Goal: Information Seeking & Learning: Learn about a topic

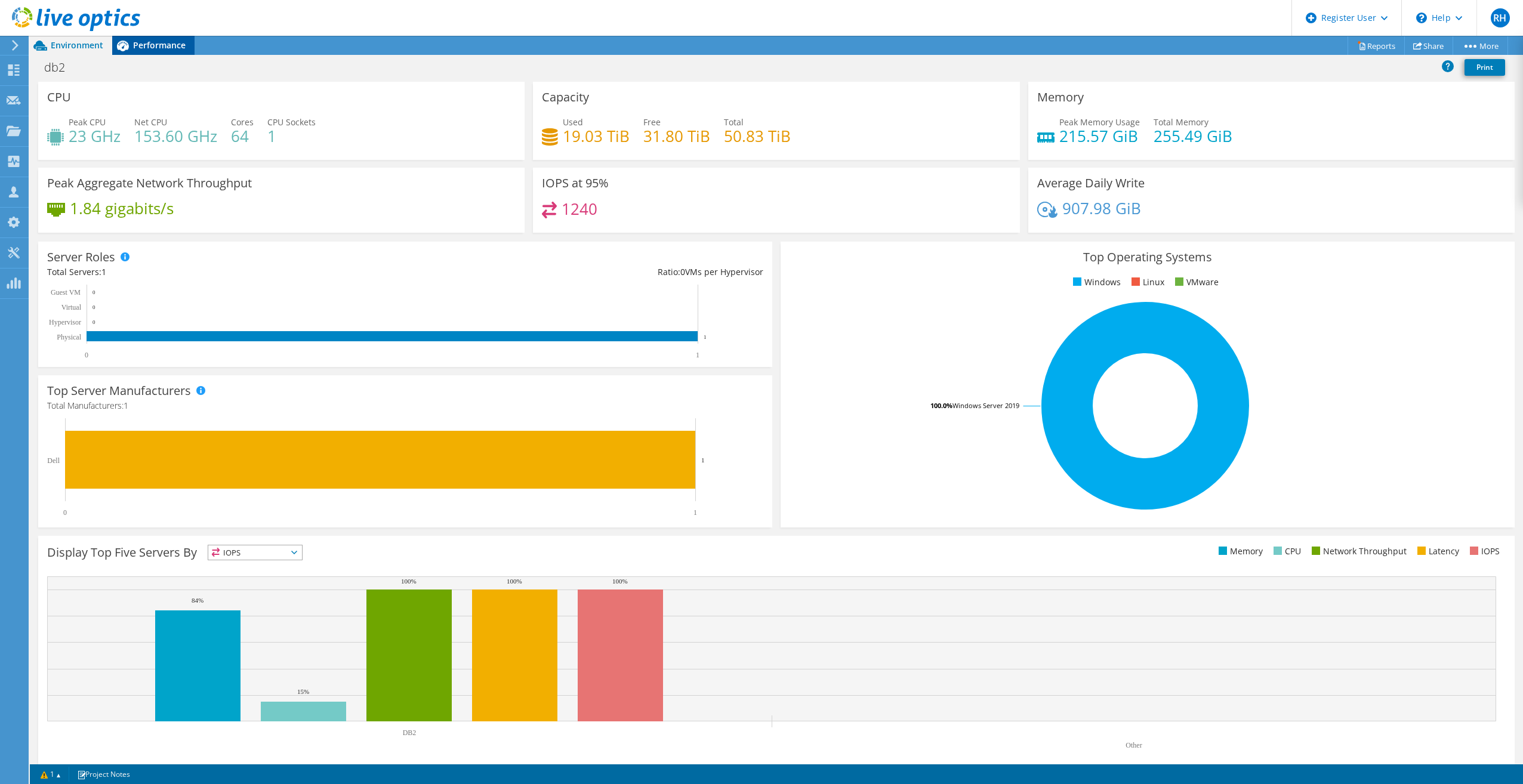
click at [164, 50] on span "Performance" at bounding box center [159, 45] width 52 height 11
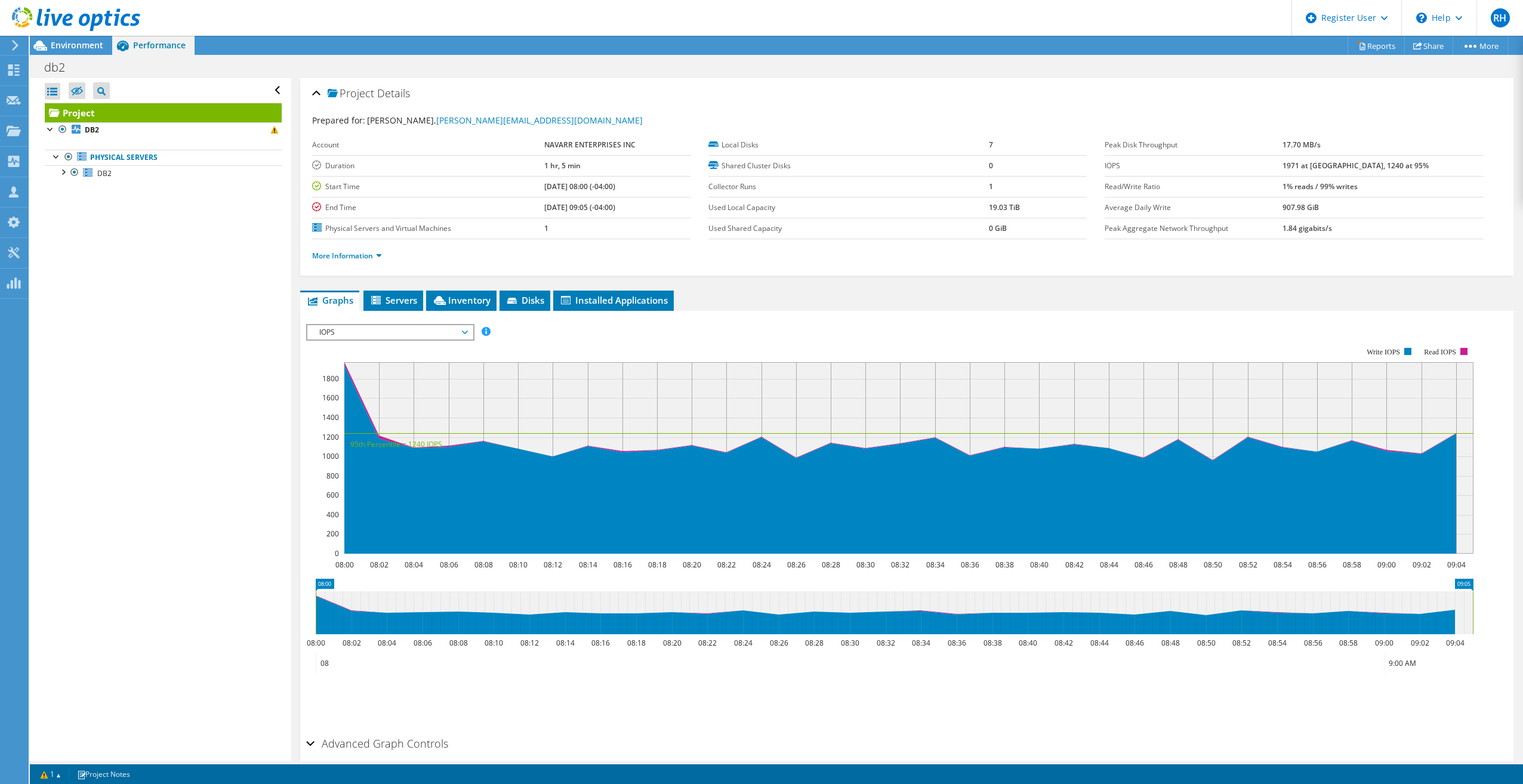
click at [409, 334] on span "IOPS" at bounding box center [390, 332] width 153 height 14
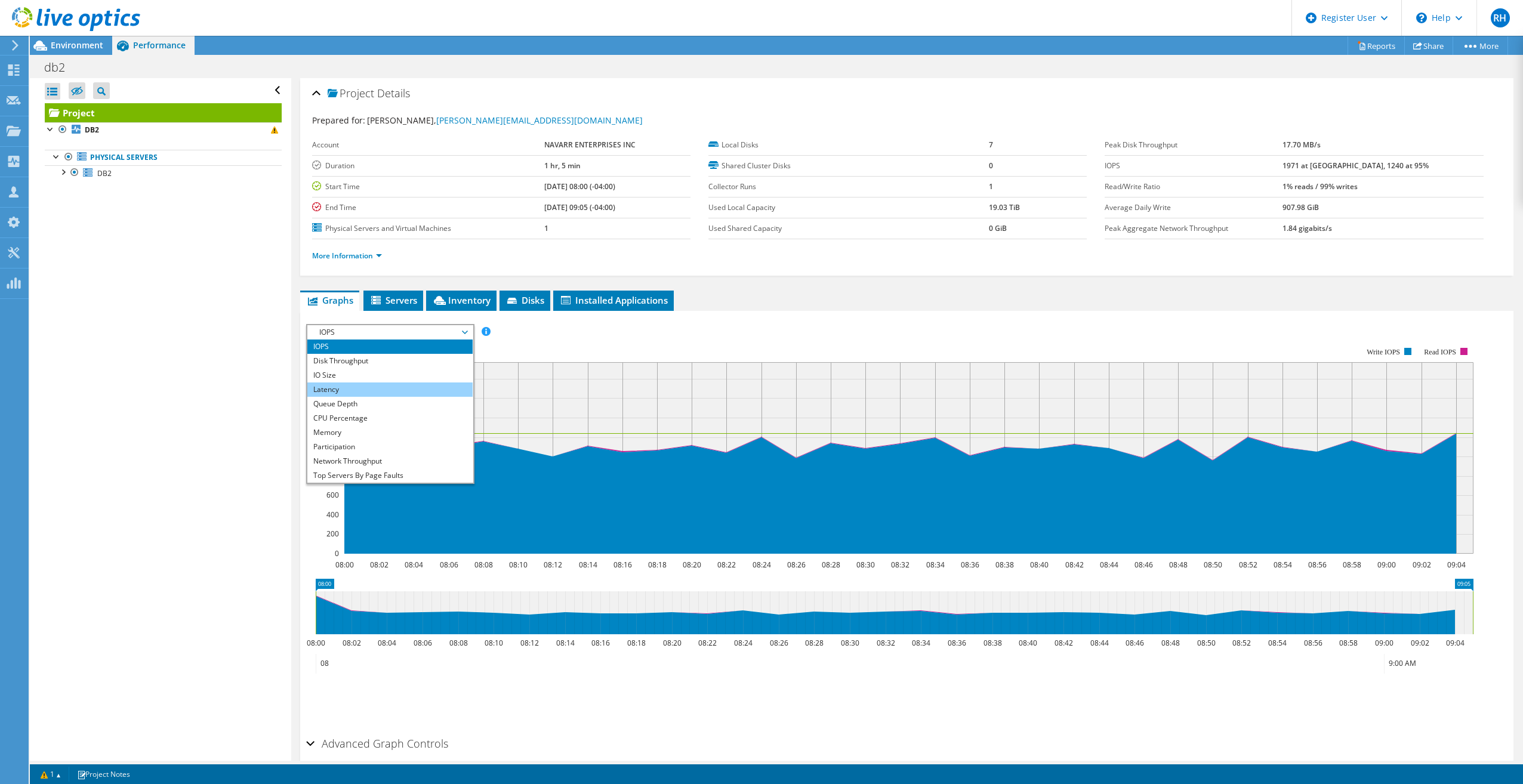
click at [406, 388] on li "Latency" at bounding box center [390, 389] width 165 height 14
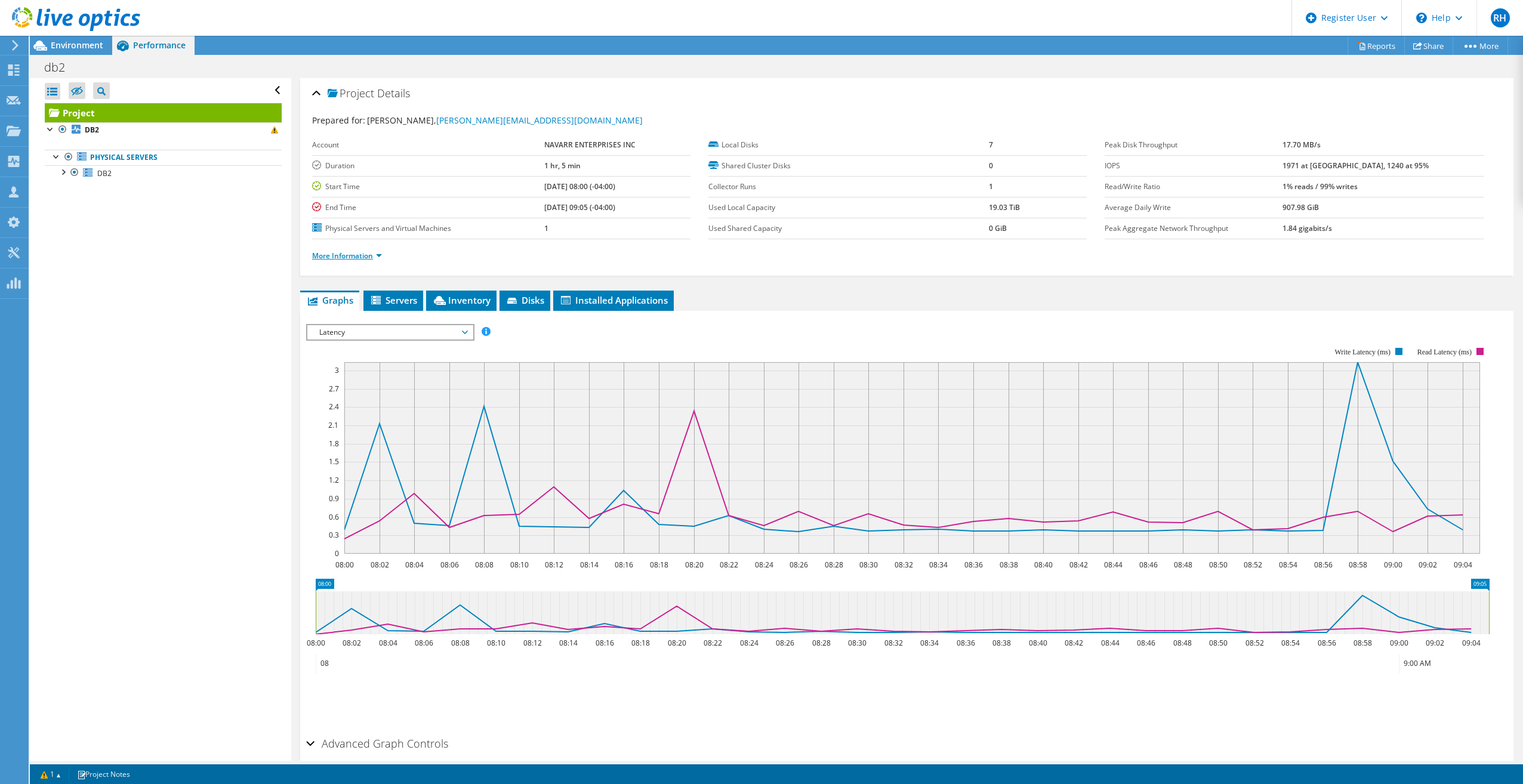
click at [352, 253] on link "More Information" at bounding box center [347, 256] width 70 height 10
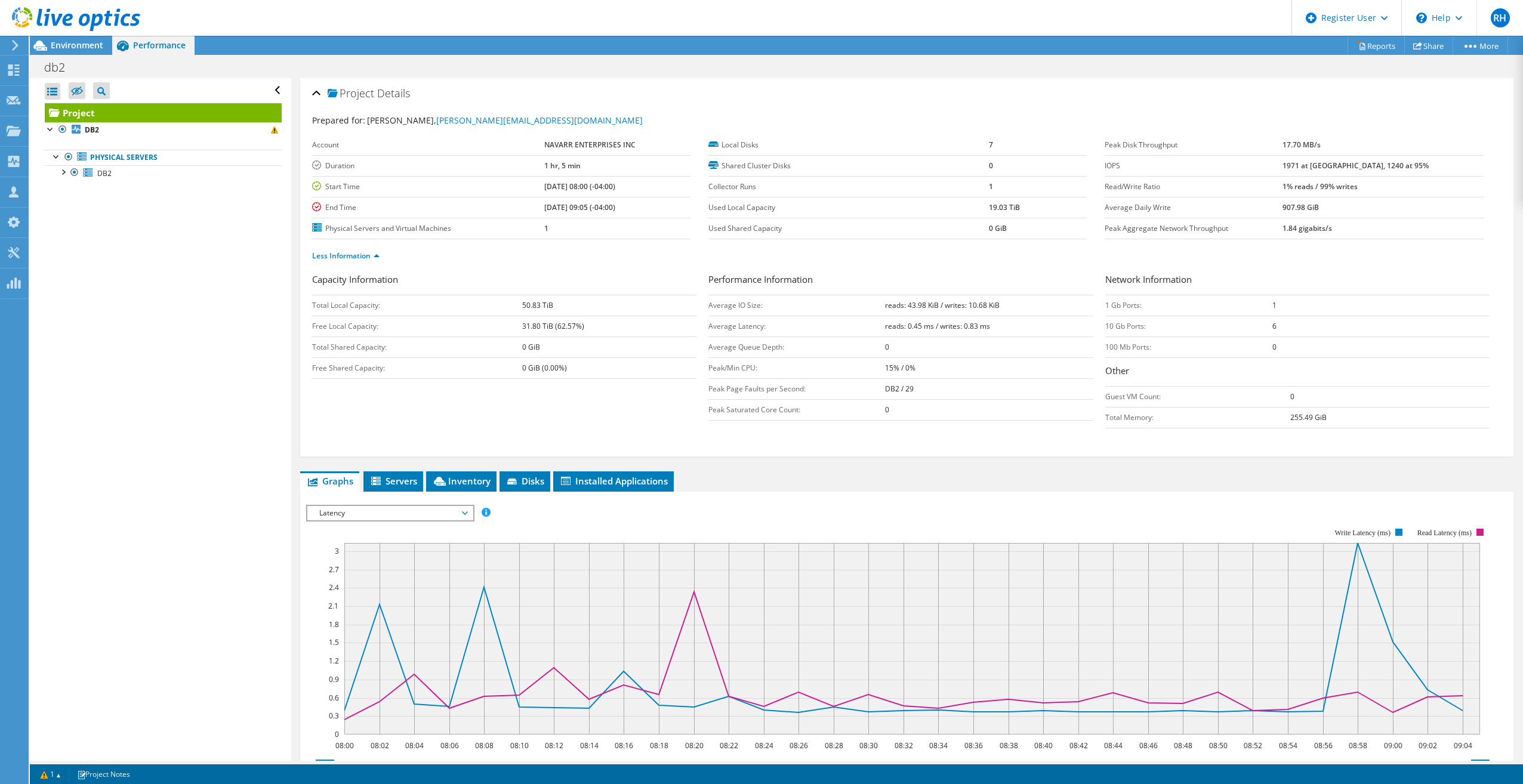
drag, startPoint x: 1271, startPoint y: 342, endPoint x: 1245, endPoint y: 296, distance: 52.8
click at [911, 296] on tbody "1 Gb Ports: 1 10 Gb Ports: 6 100 Mb Ports: 0" at bounding box center [1297, 326] width 384 height 62
click at [911, 267] on div "Less Information" at bounding box center [907, 256] width 1189 height 34
drag, startPoint x: 371, startPoint y: 506, endPoint x: 373, endPoint y: 513, distance: 7.3
click at [372, 440] on span "Latency" at bounding box center [390, 513] width 153 height 14
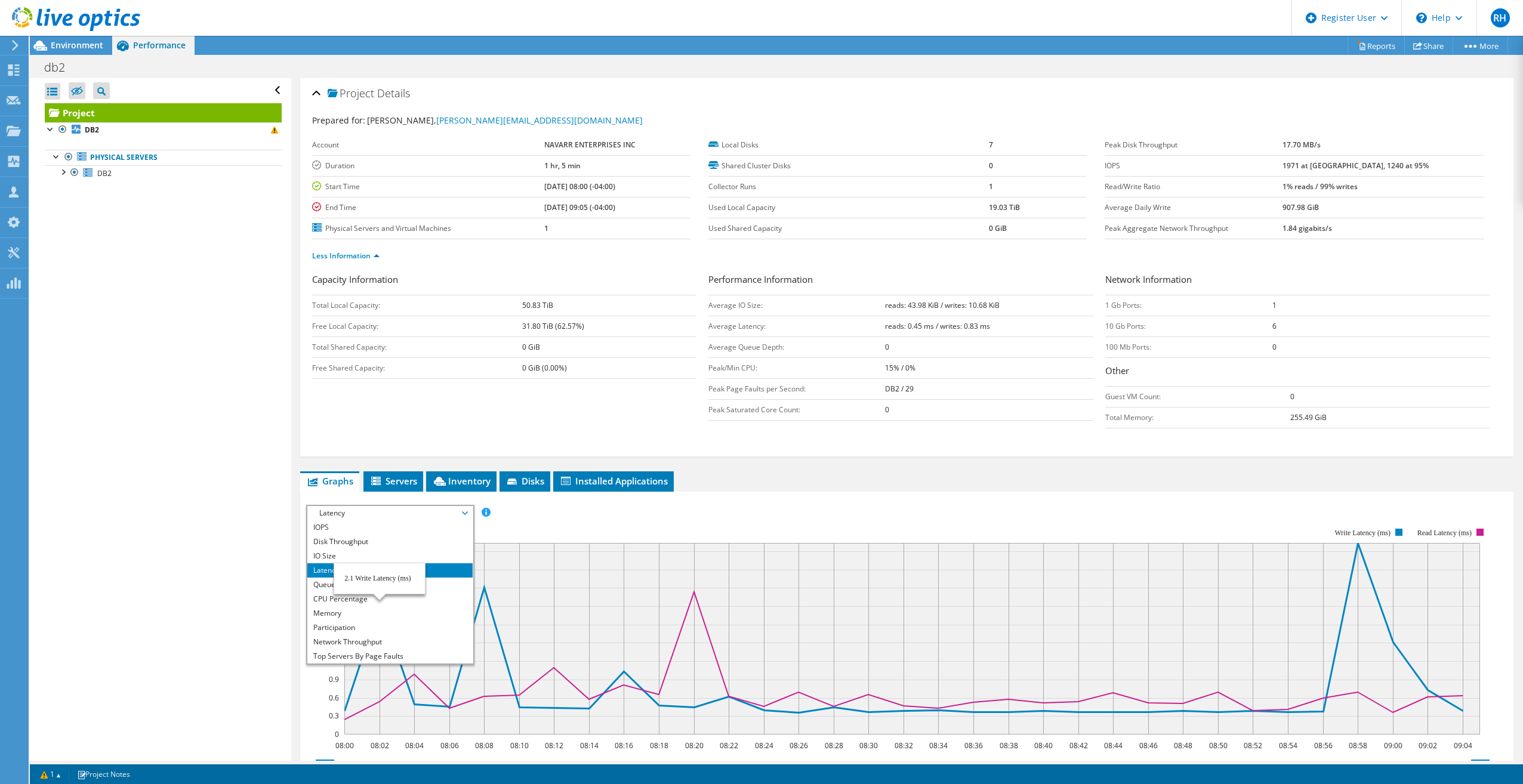
scroll to position [43, 0]
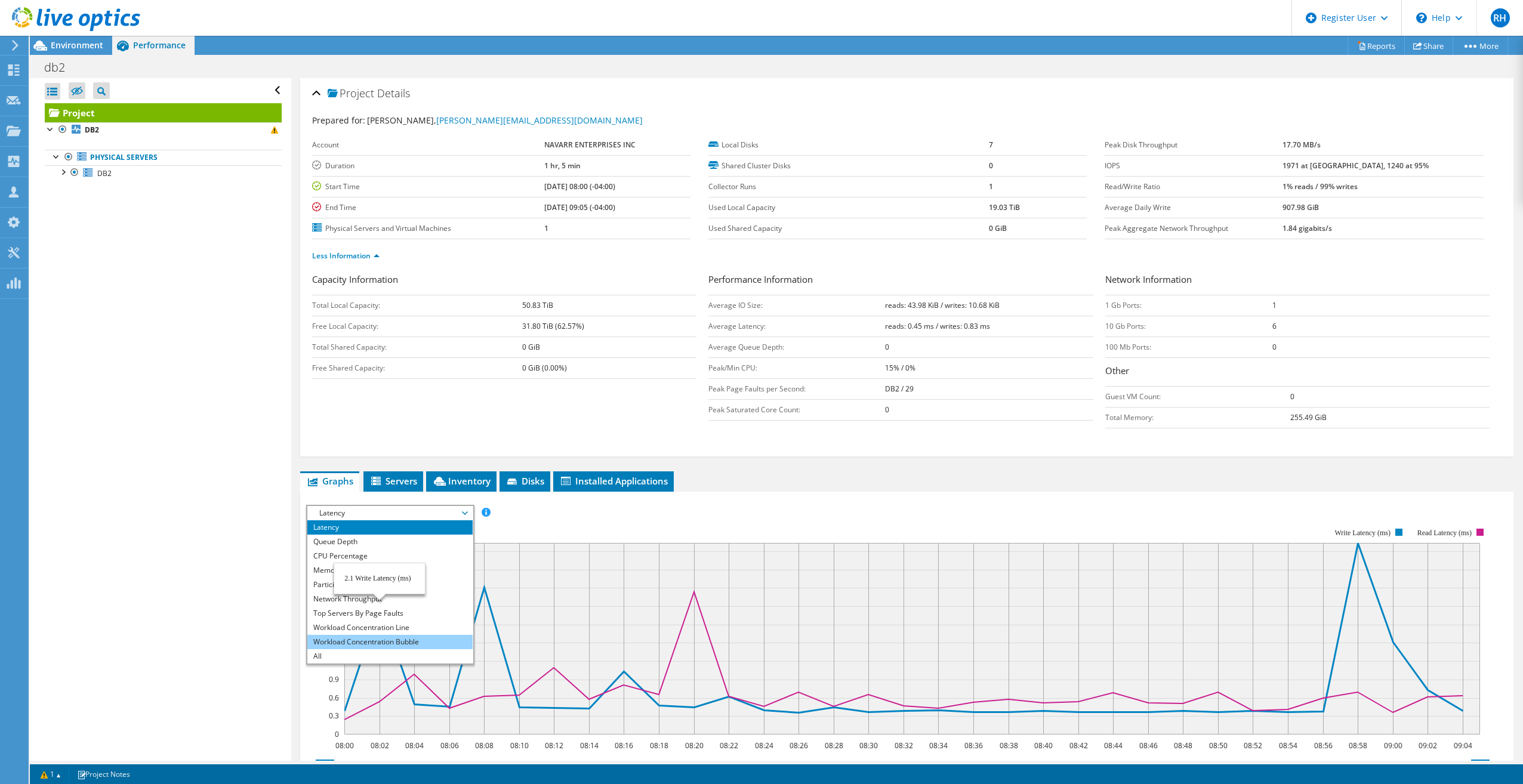
click at [396, 440] on li "Workload Concentration Bubble" at bounding box center [390, 642] width 165 height 14
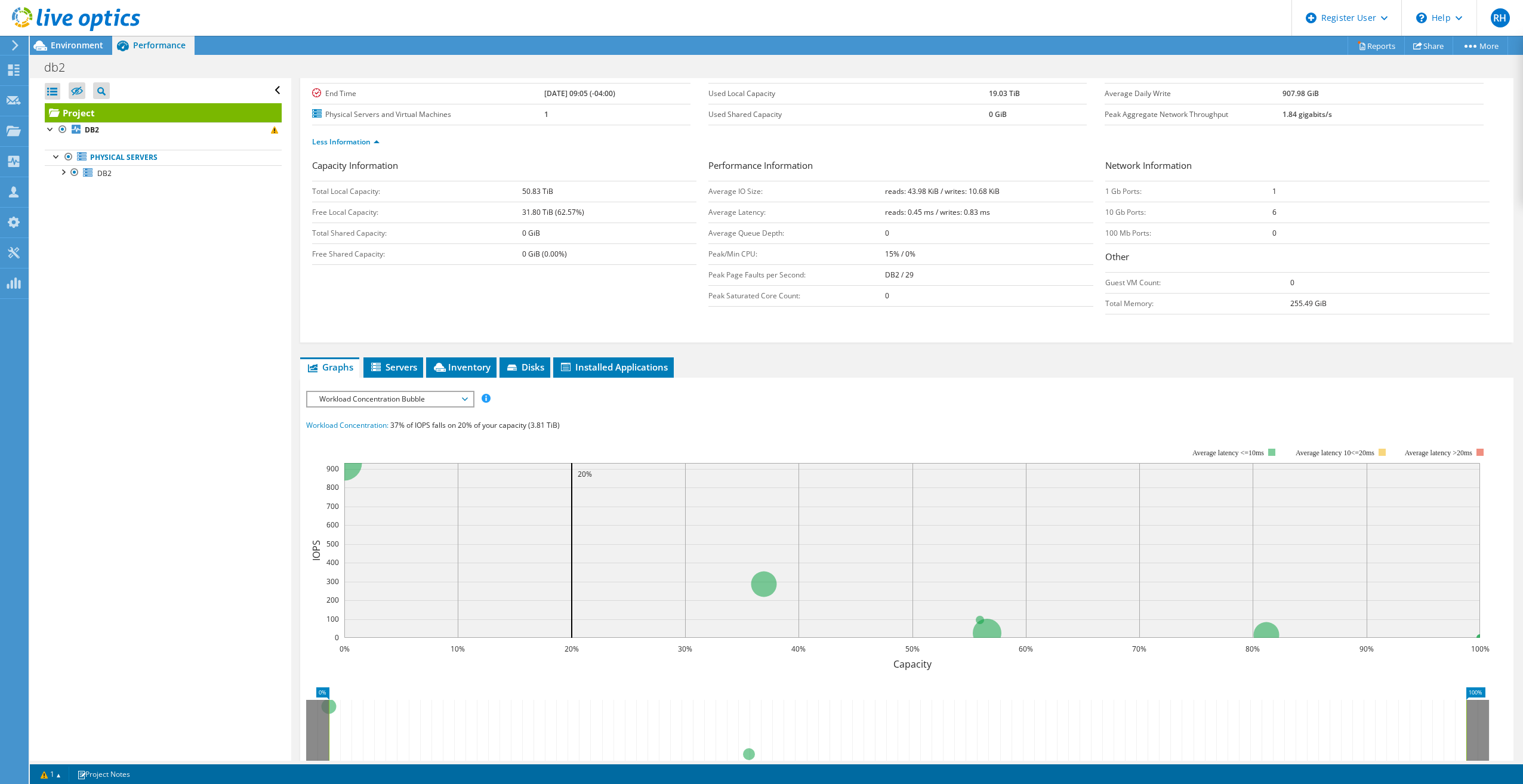
scroll to position [115, 0]
click at [520, 371] on span "Disks" at bounding box center [525, 366] width 39 height 12
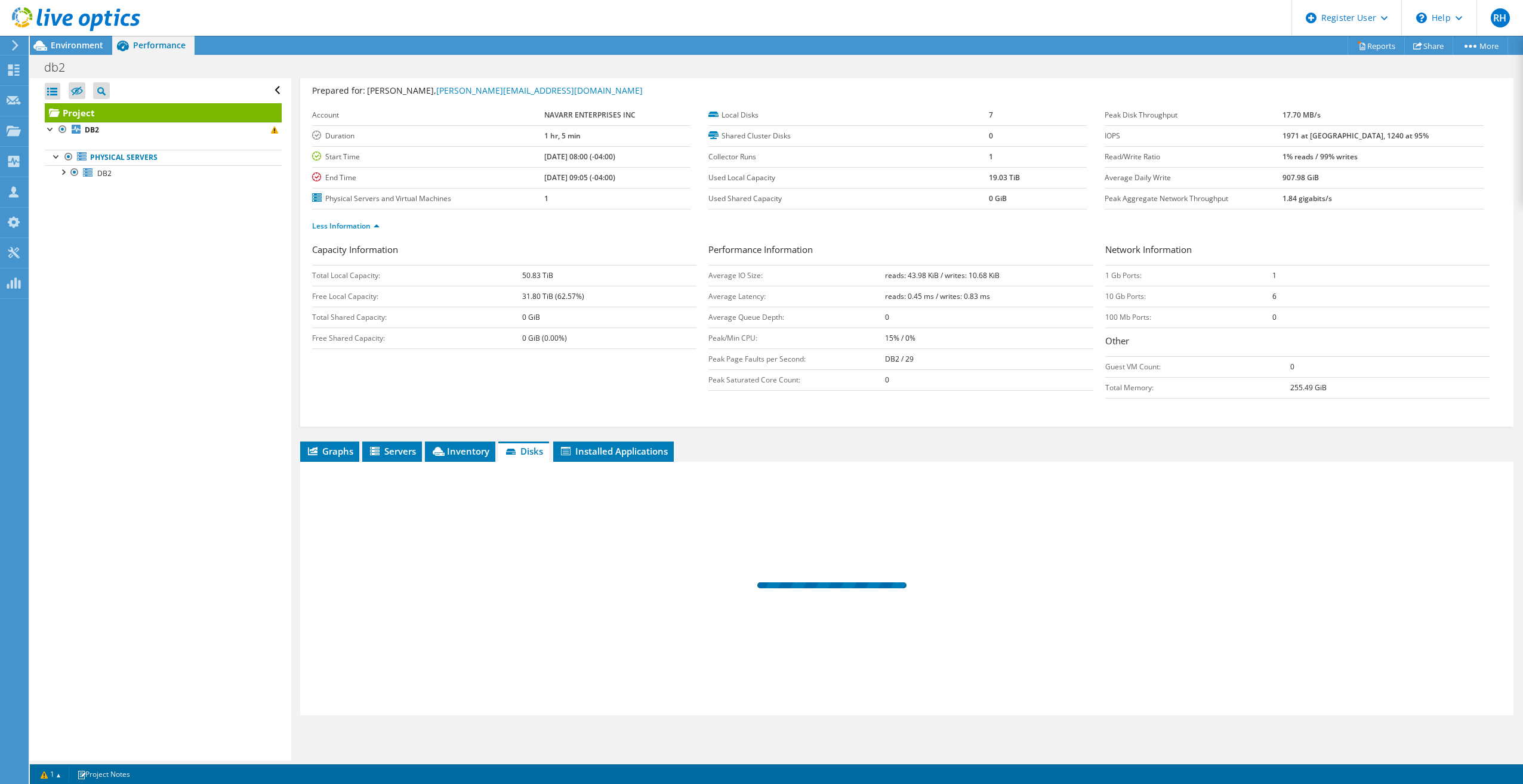
scroll to position [29, 0]
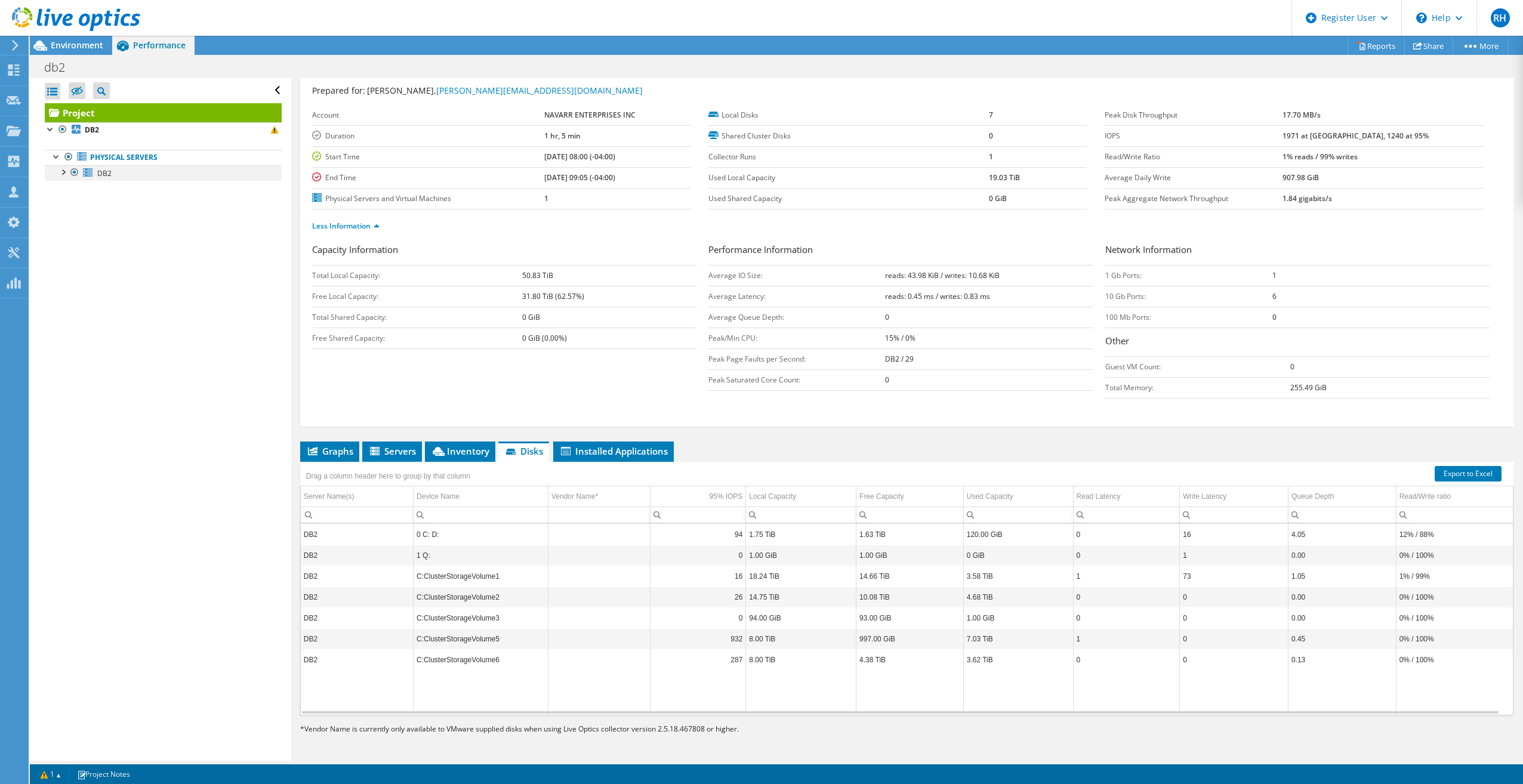
click at [61, 172] on div at bounding box center [62, 171] width 12 height 12
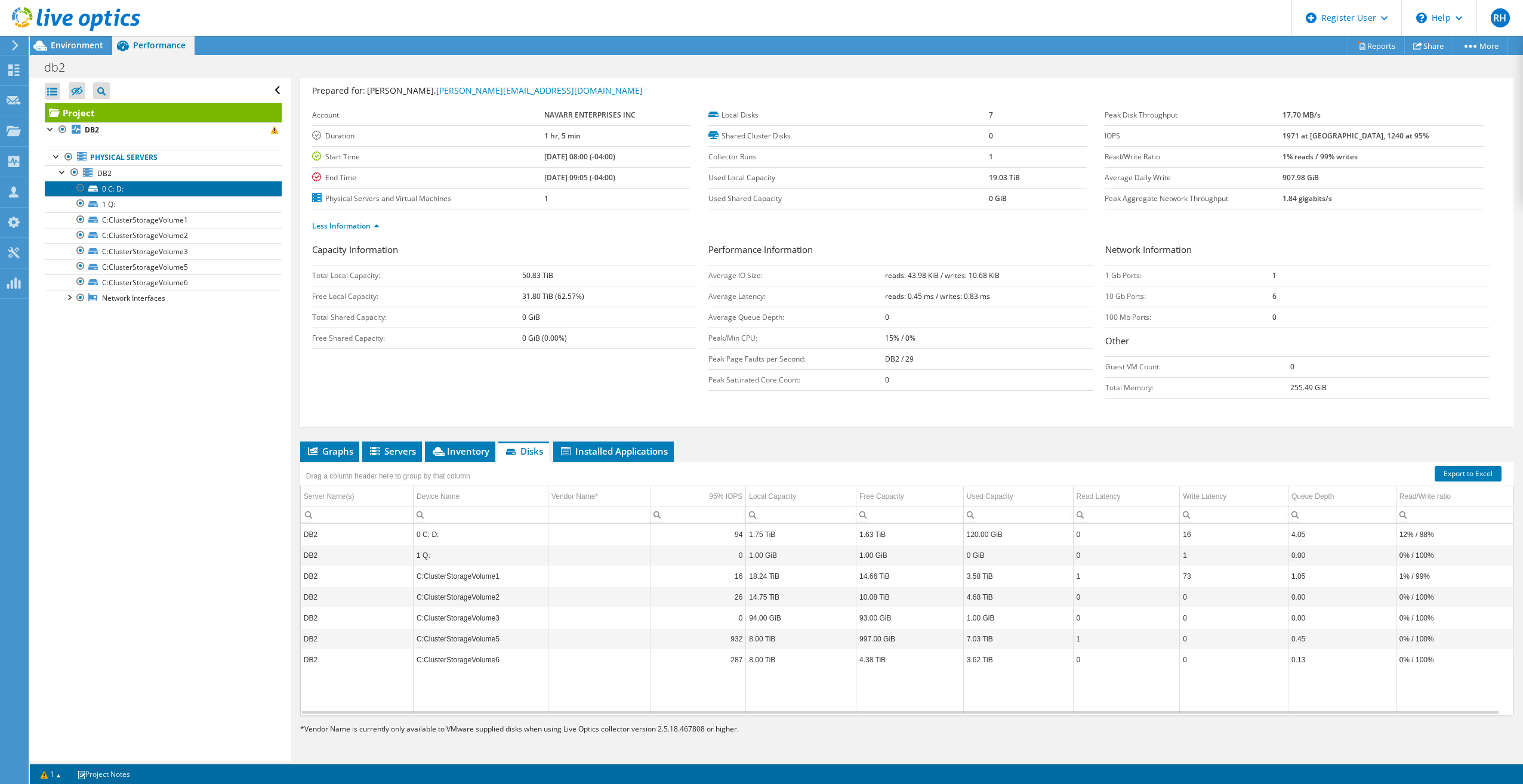
click at [140, 189] on link "0 C: D:" at bounding box center [163, 189] width 237 height 15
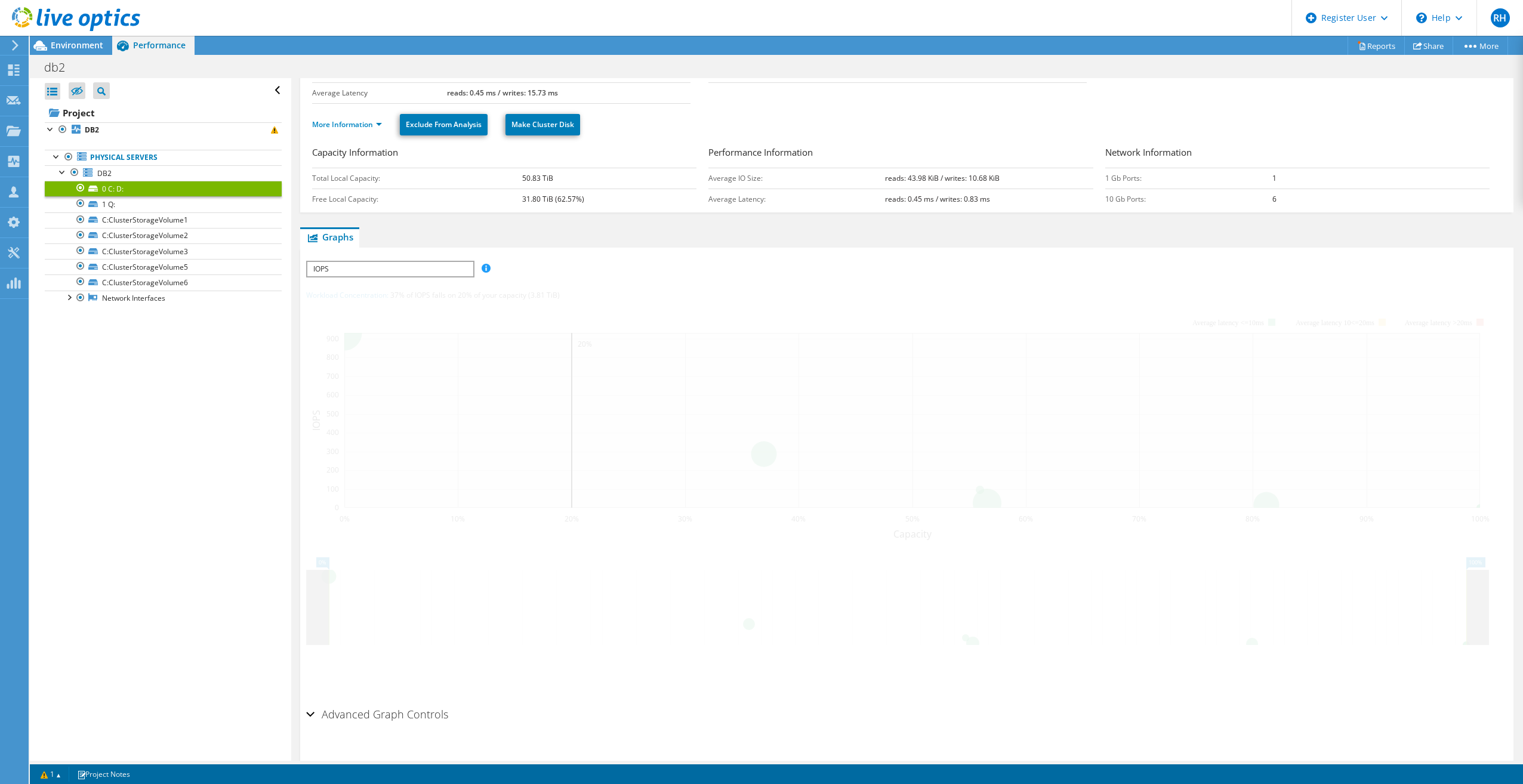
scroll to position [40, 0]
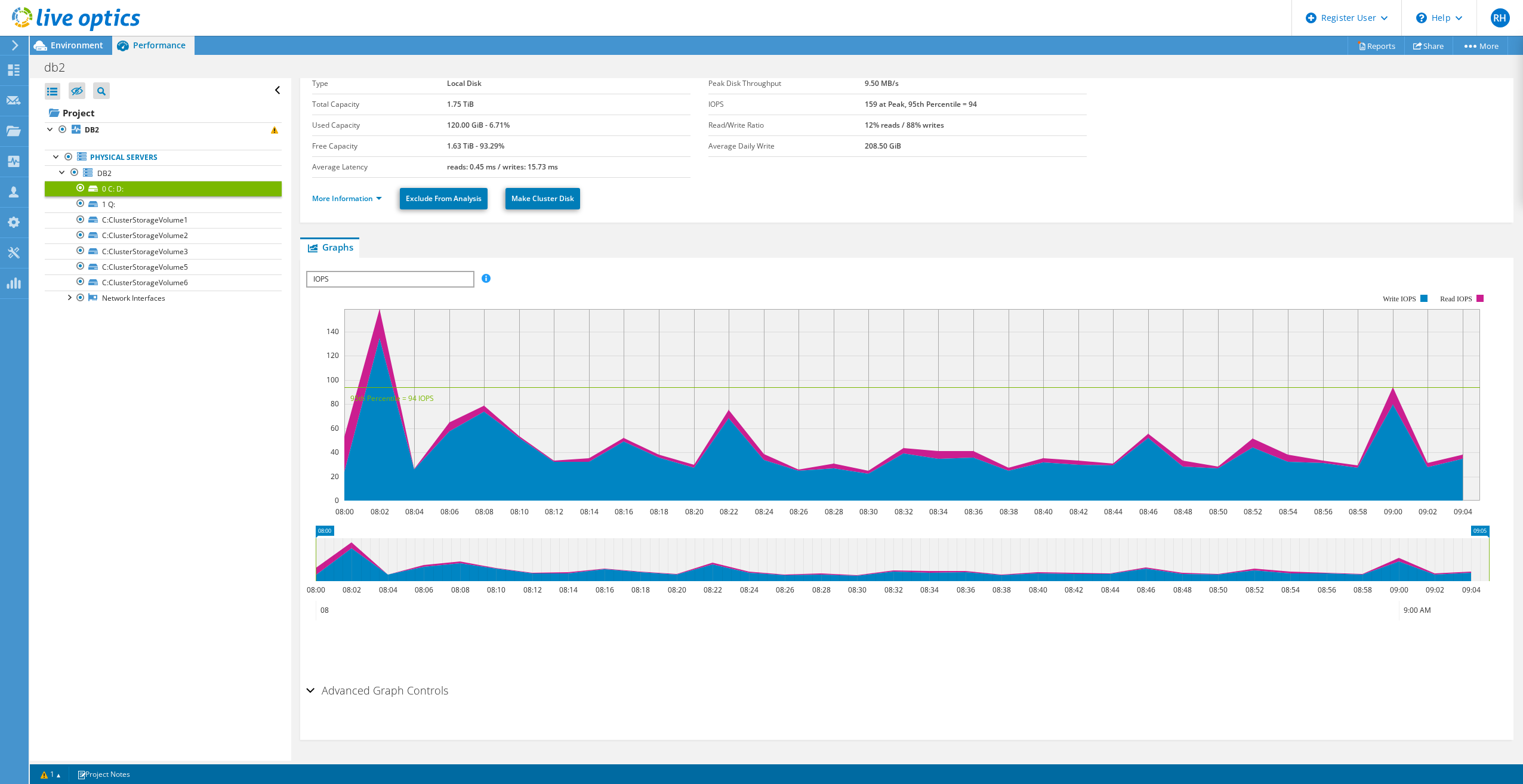
drag, startPoint x: 452, startPoint y: 283, endPoint x: 453, endPoint y: 292, distance: 9.1
click at [452, 282] on span "IOPS" at bounding box center [390, 279] width 165 height 14
click at [413, 341] on li "Latency" at bounding box center [390, 336] width 165 height 14
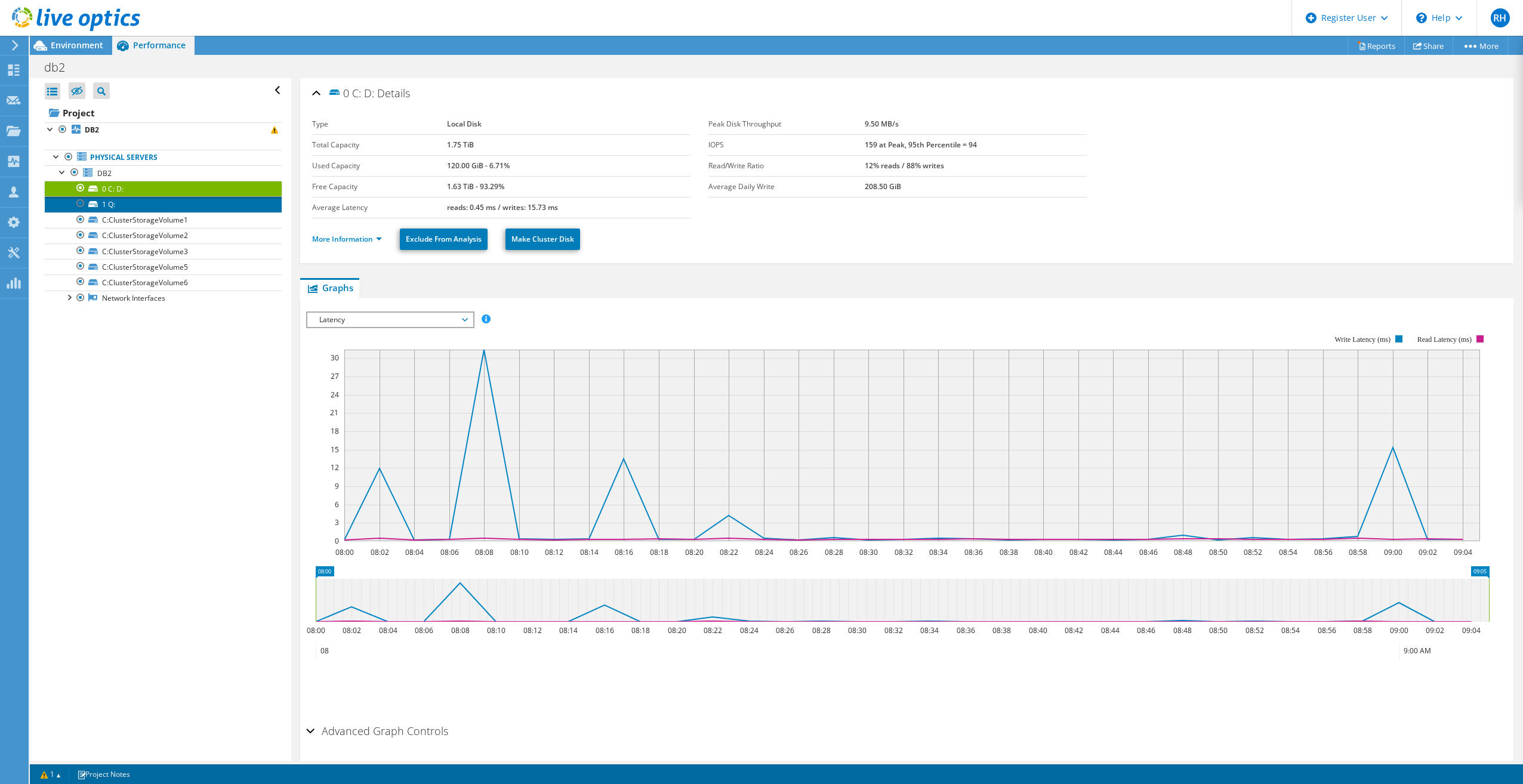
click at [167, 200] on link "1 Q:" at bounding box center [163, 204] width 237 height 15
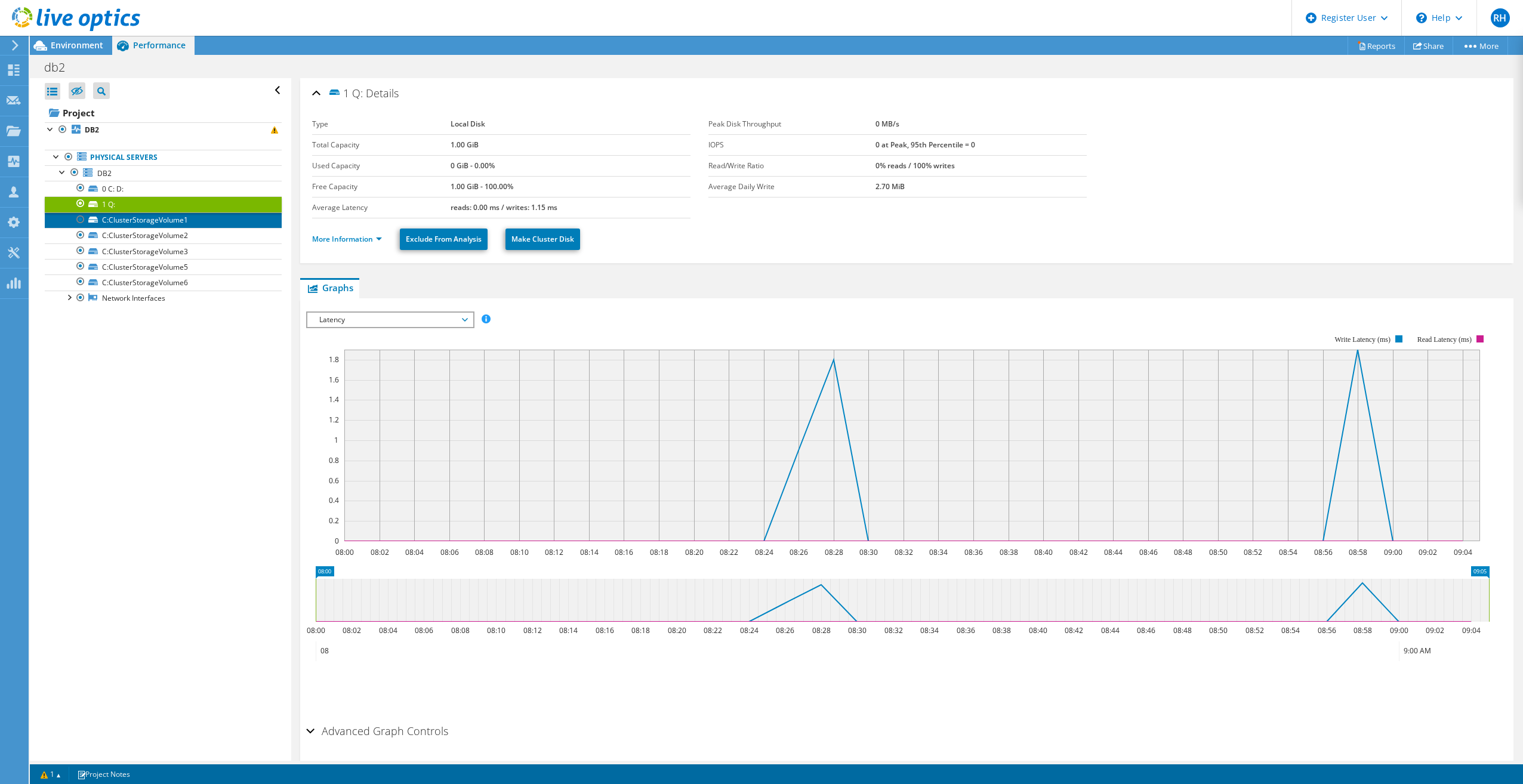
click at [166, 216] on link "C:ClusterStorageVolume1" at bounding box center [163, 220] width 237 height 15
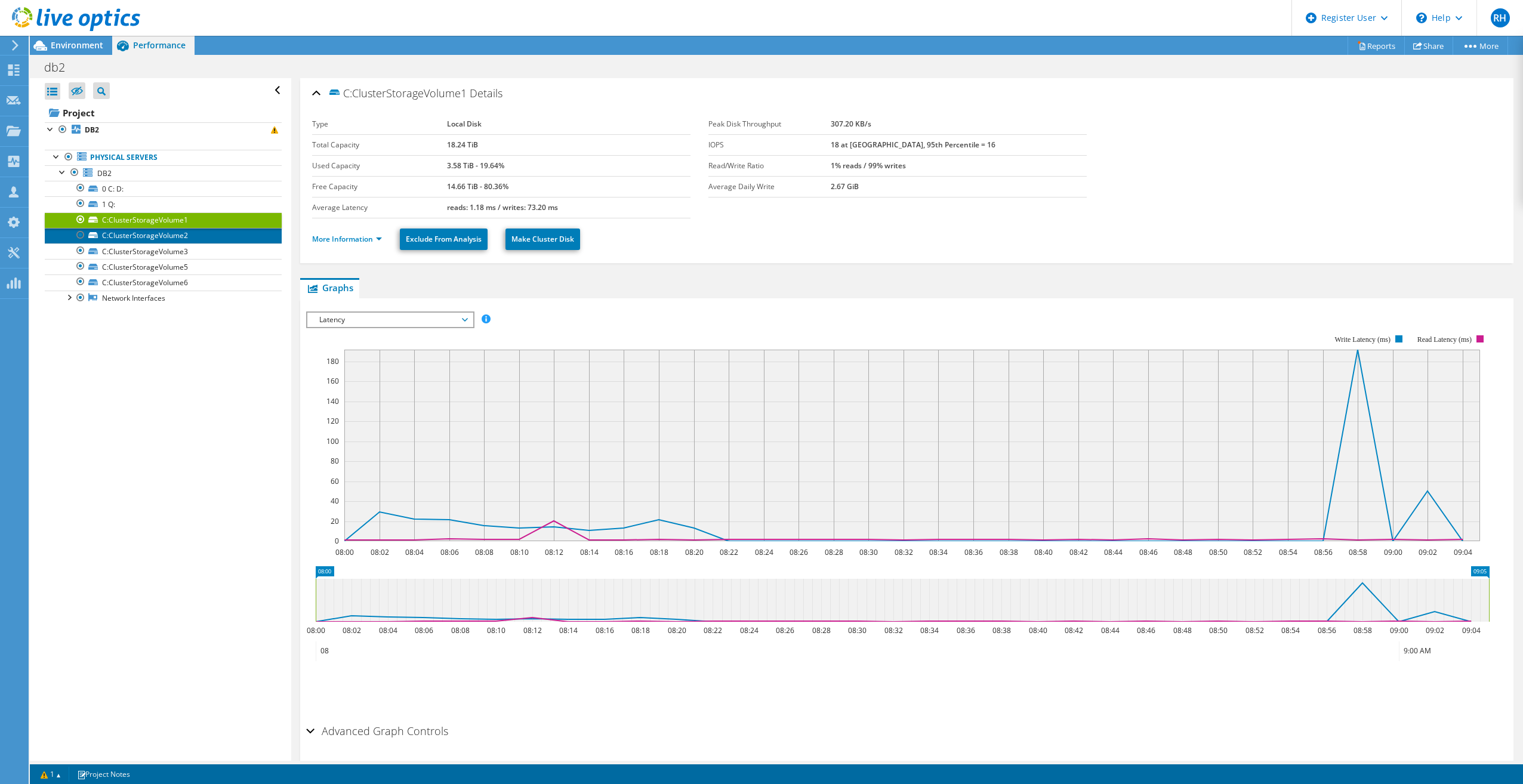
click at [186, 233] on link "C:ClusterStorageVolume2" at bounding box center [163, 236] width 237 height 15
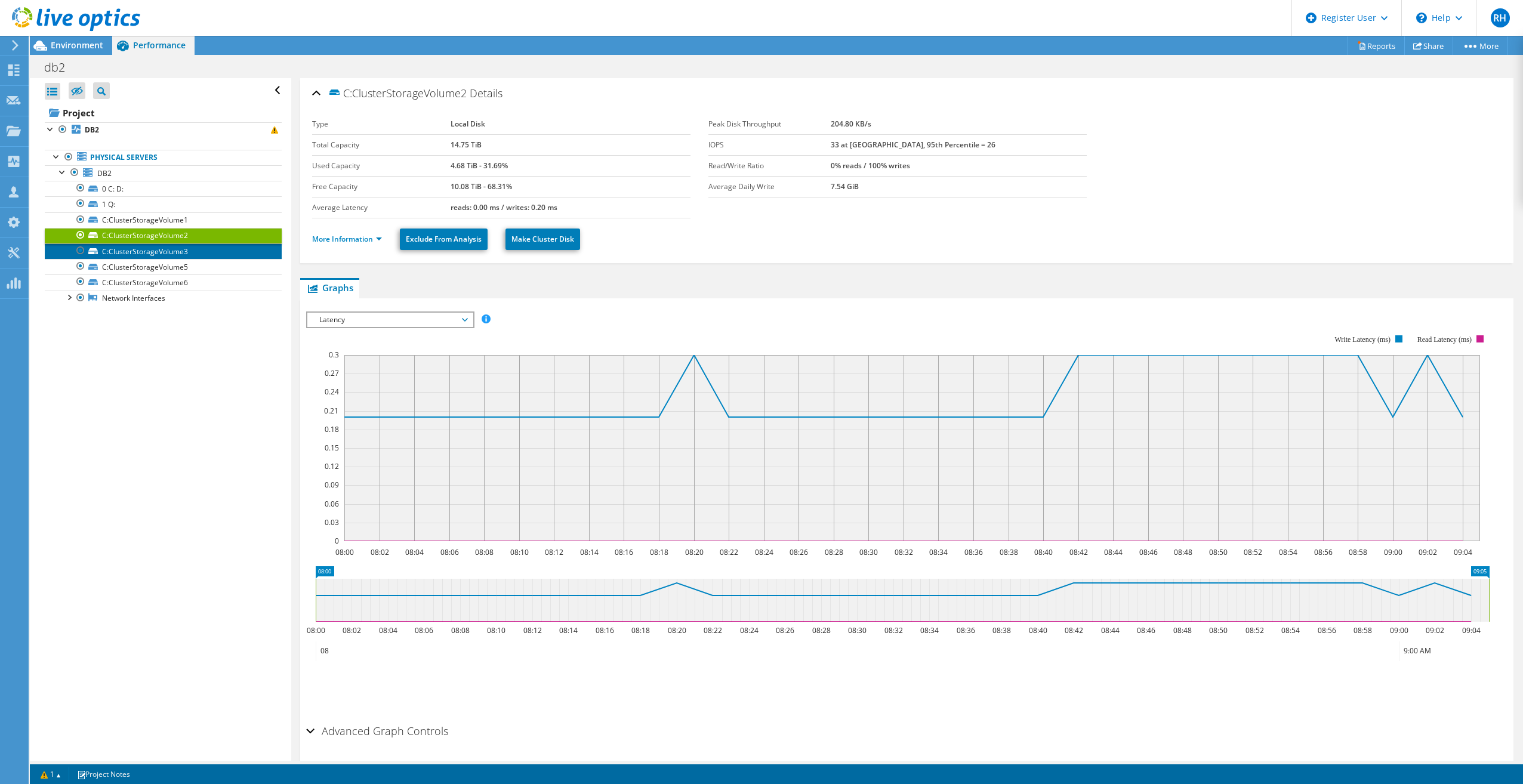
click at [186, 244] on link "C:ClusterStorageVolume3" at bounding box center [163, 251] width 237 height 15
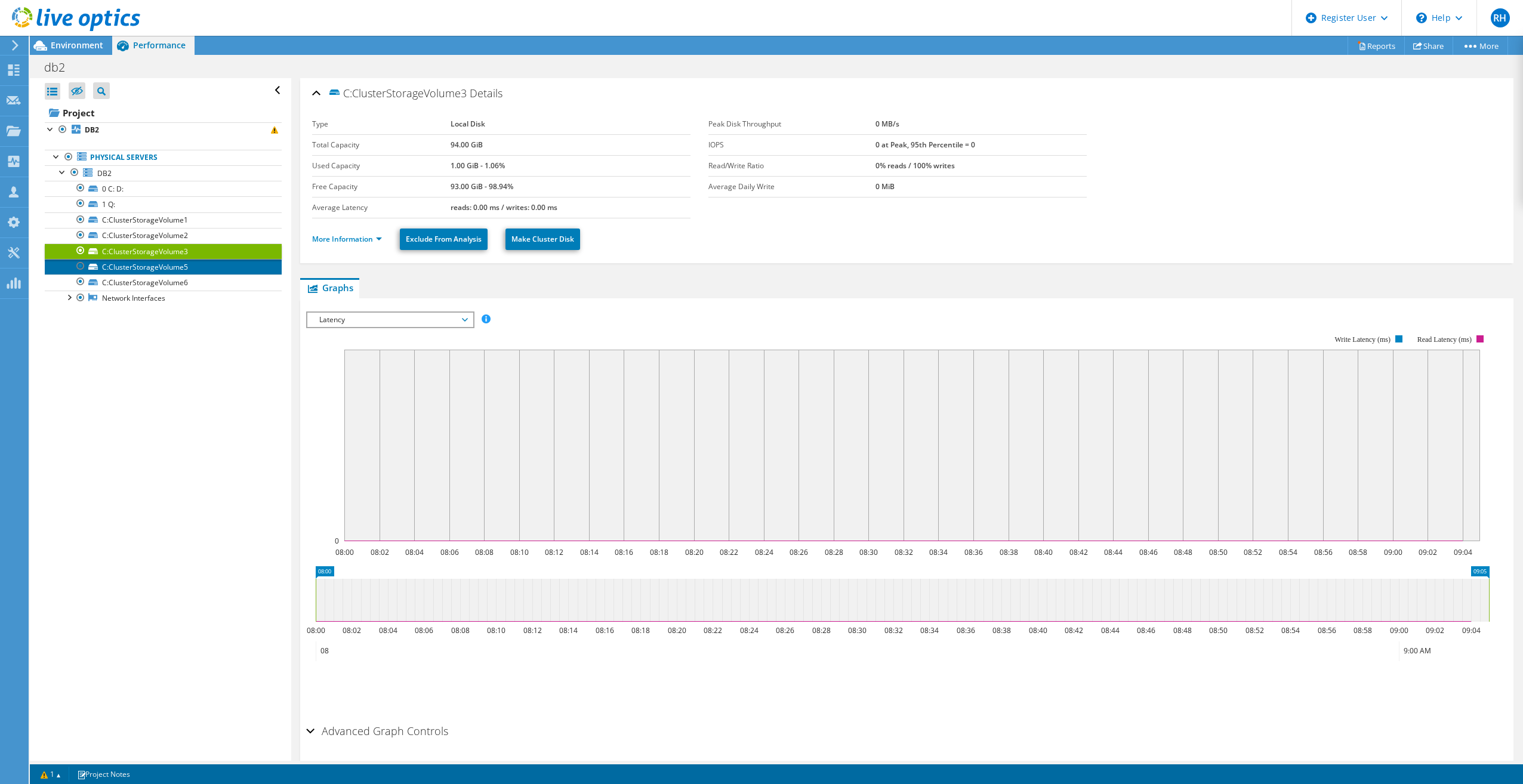
click at [186, 264] on link "C:ClusterStorageVolume5" at bounding box center [163, 266] width 237 height 15
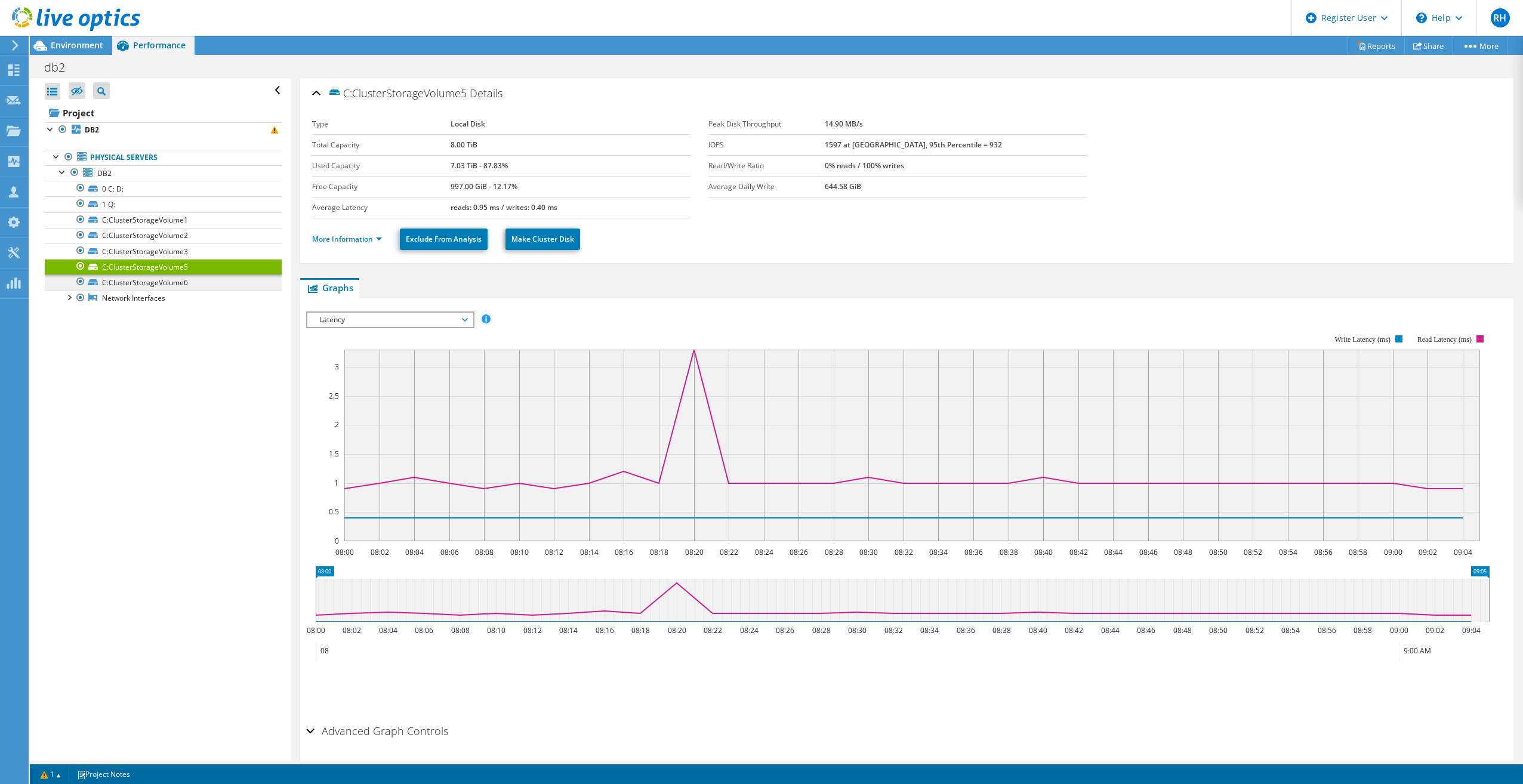
click at [187, 275] on ul "0 C: D: 1 Q: C:ClusterStorageVolume1 C:ClusterStorageVolume2" at bounding box center [163, 243] width 237 height 125
click at [187, 278] on link "C:ClusterStorageVolume6" at bounding box center [163, 282] width 237 height 15
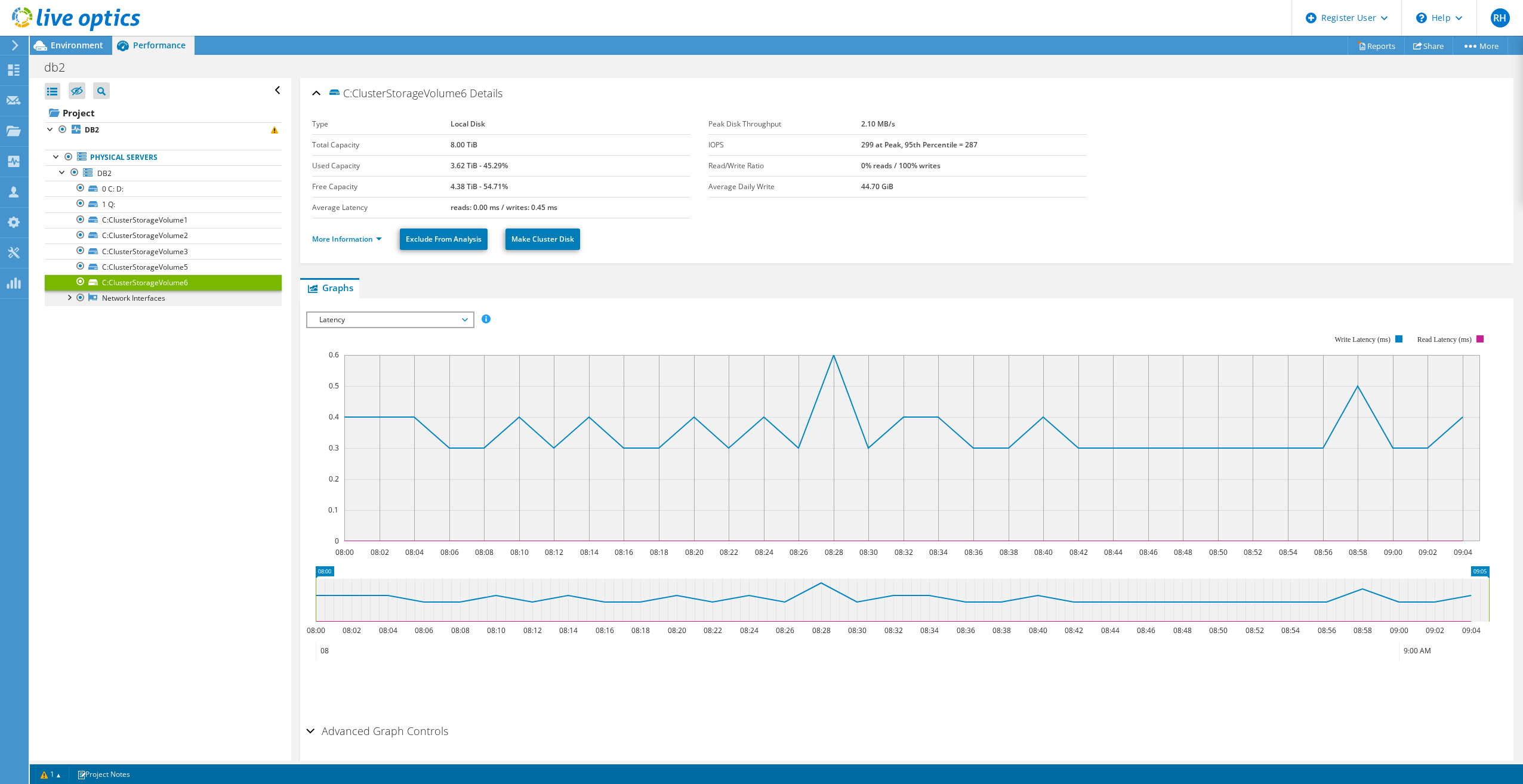
click at [187, 300] on link "Network Interfaces" at bounding box center [163, 298] width 237 height 15
click at [120, 298] on link "Network Interfaces" at bounding box center [163, 298] width 237 height 15
click at [72, 299] on div at bounding box center [68, 296] width 12 height 12
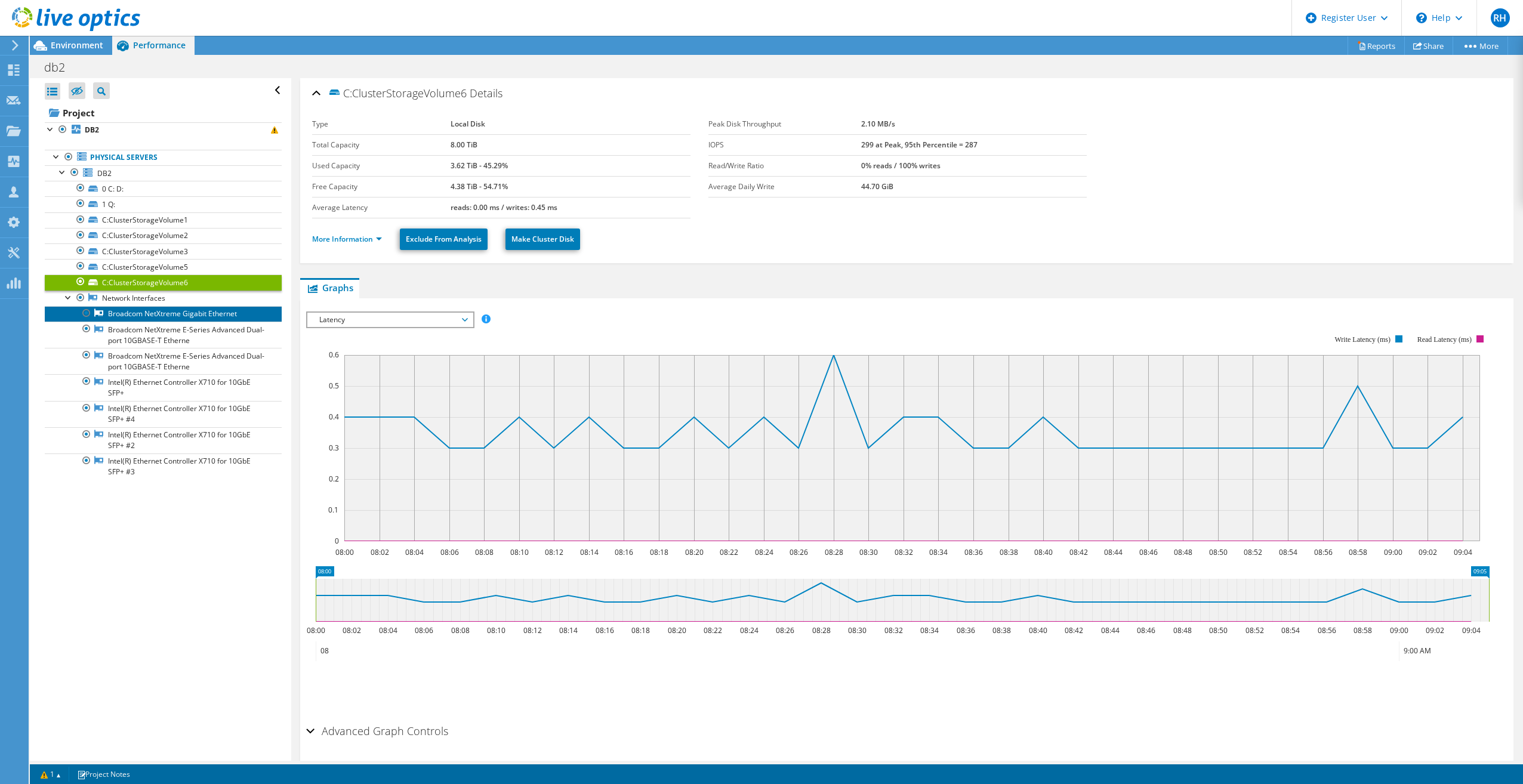
click at [140, 308] on link "Broadcom NetXtreme Gigabit Ethernet" at bounding box center [163, 313] width 237 height 15
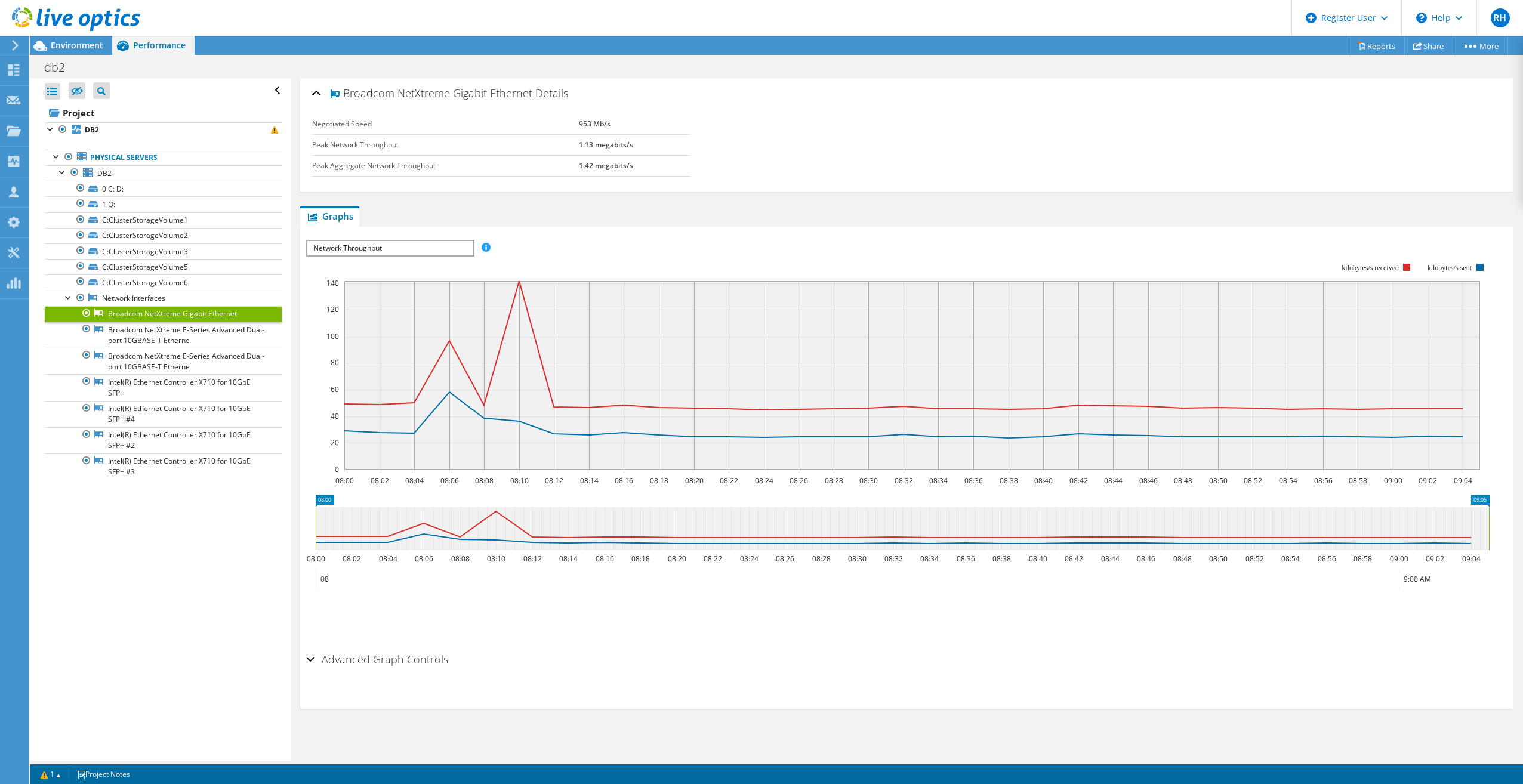
click at [420, 244] on span "Network Throughput" at bounding box center [390, 248] width 165 height 14
click at [611, 264] on rect at bounding box center [897, 365] width 1184 height 238
click at [66, 296] on div at bounding box center [68, 296] width 12 height 12
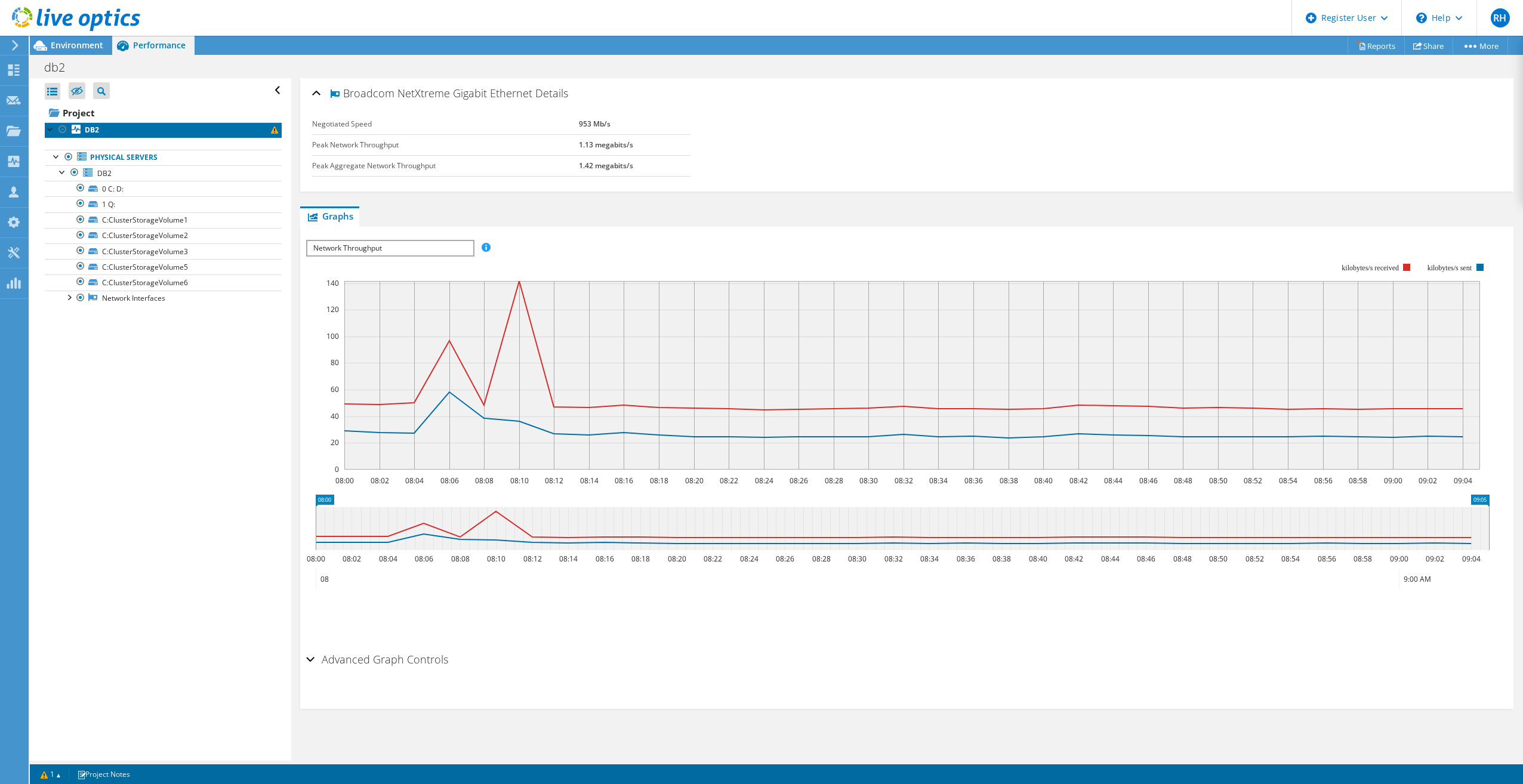
click at [122, 124] on link "DB2" at bounding box center [163, 130] width 237 height 15
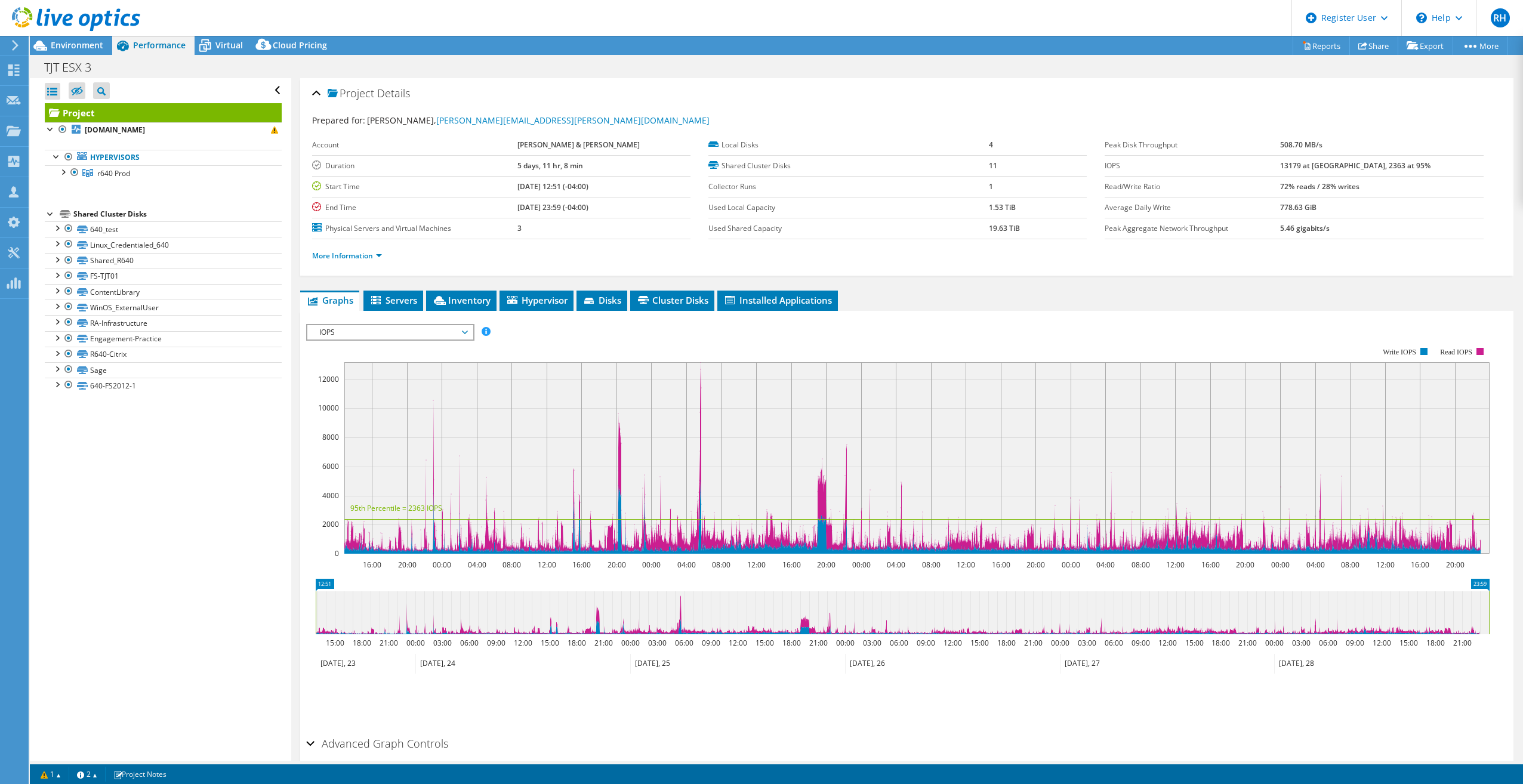
select select "USD"
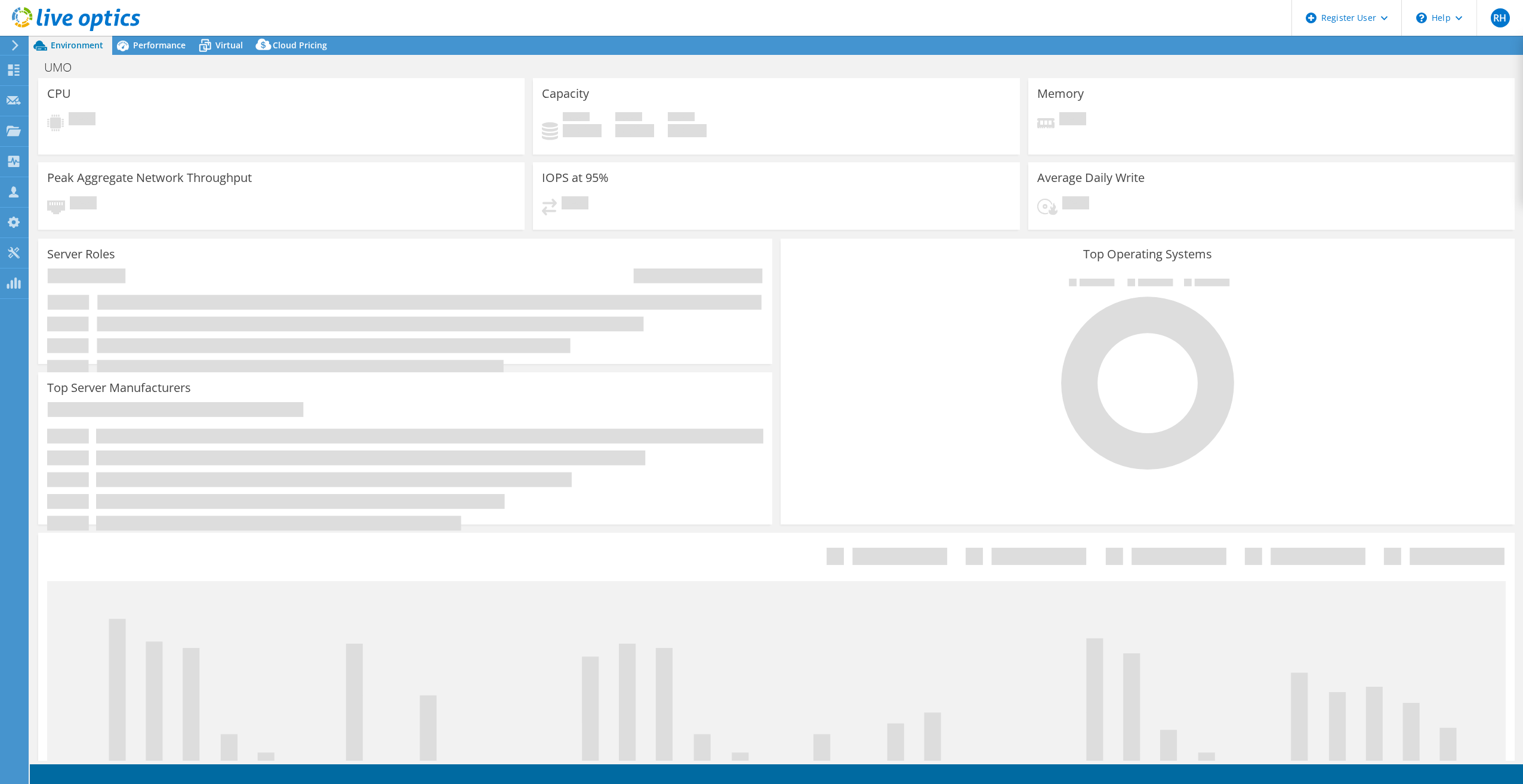
select select "USEast"
select select "USD"
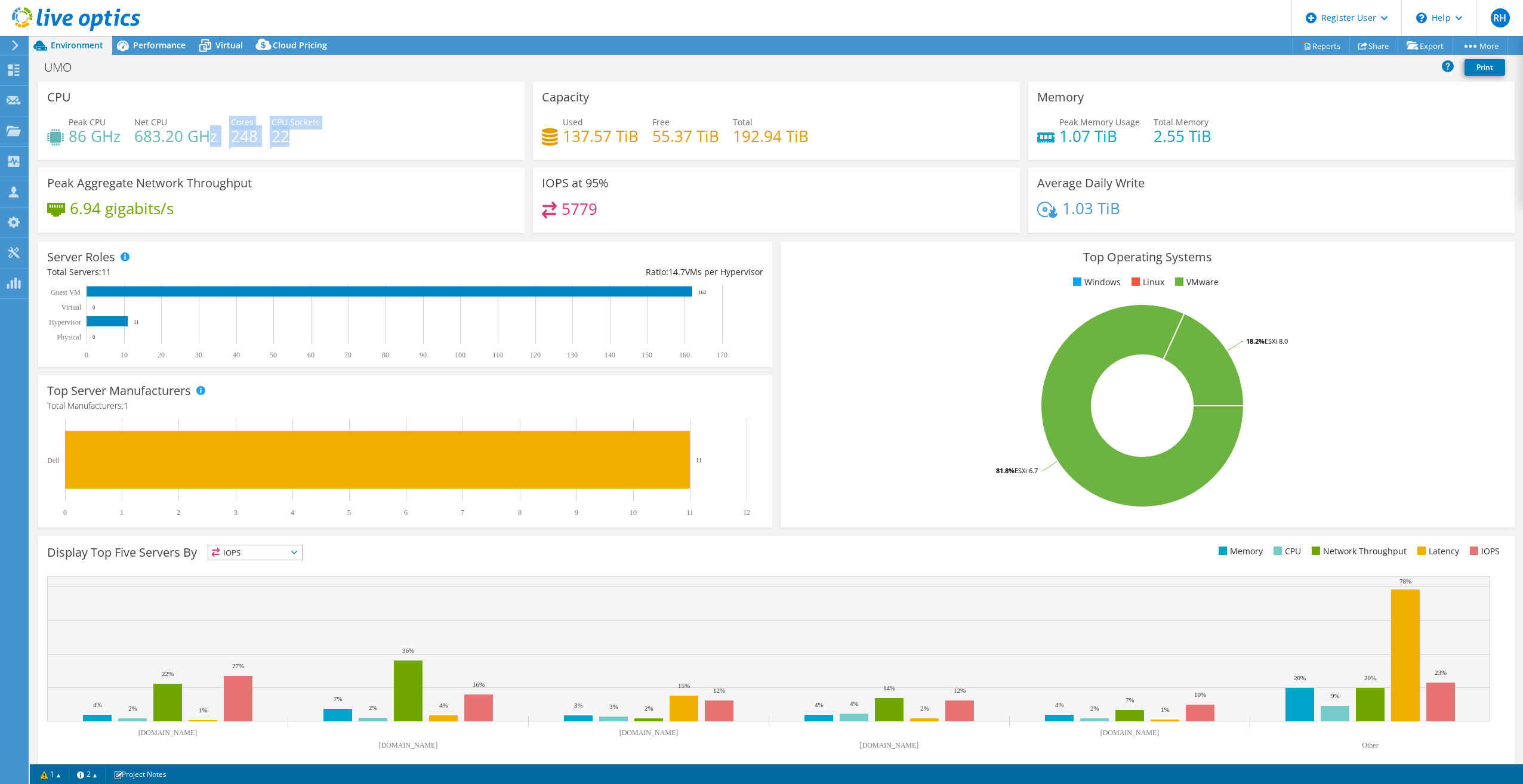
drag, startPoint x: 208, startPoint y: 137, endPoint x: 320, endPoint y: 137, distance: 112.0
click at [319, 137] on div "Peak CPU 86 GHz Net CPU 683.20 GHz Cores 248 CPU Sockets 22" at bounding box center [281, 135] width 468 height 39
drag, startPoint x: 320, startPoint y: 137, endPoint x: 471, endPoint y: 133, distance: 151.1
click at [471, 133] on div "Peak CPU 86 GHz Net CPU 683.20 GHz Cores 248 CPU Sockets 22" at bounding box center [281, 135] width 468 height 39
click at [157, 45] on span "Performance" at bounding box center [159, 45] width 52 height 11
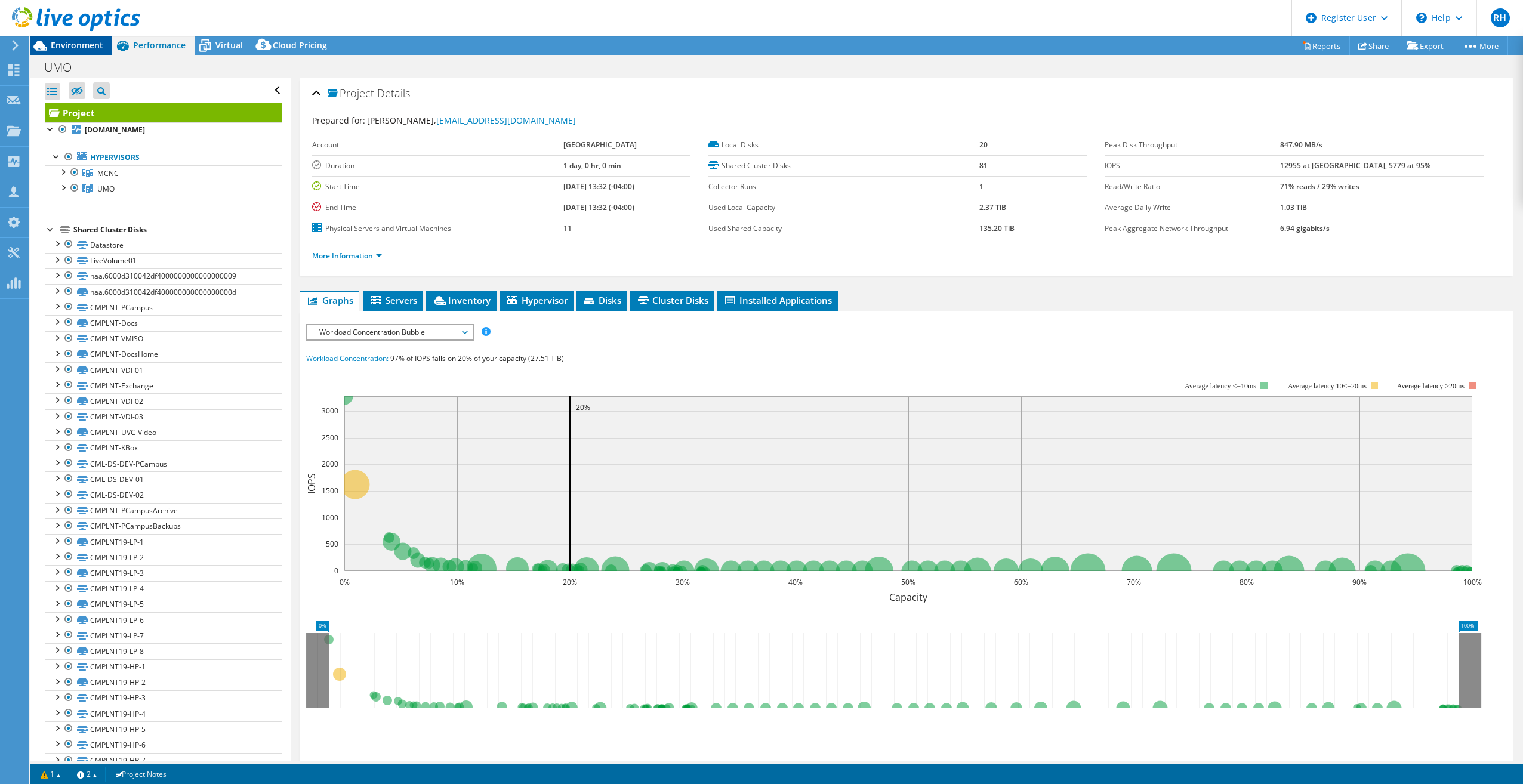
click at [76, 41] on span "Environment" at bounding box center [77, 45] width 52 height 11
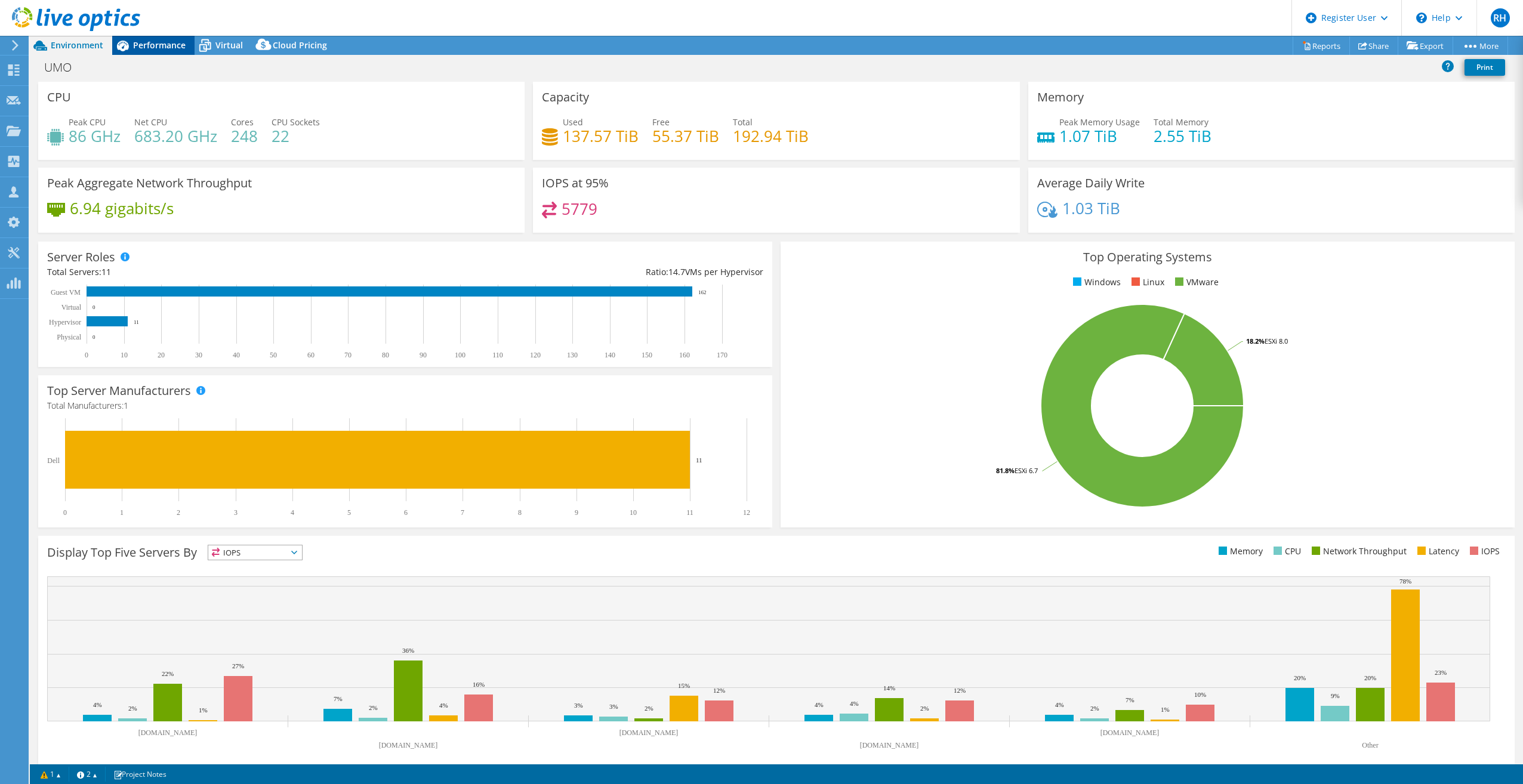
click at [160, 47] on span "Performance" at bounding box center [159, 45] width 52 height 11
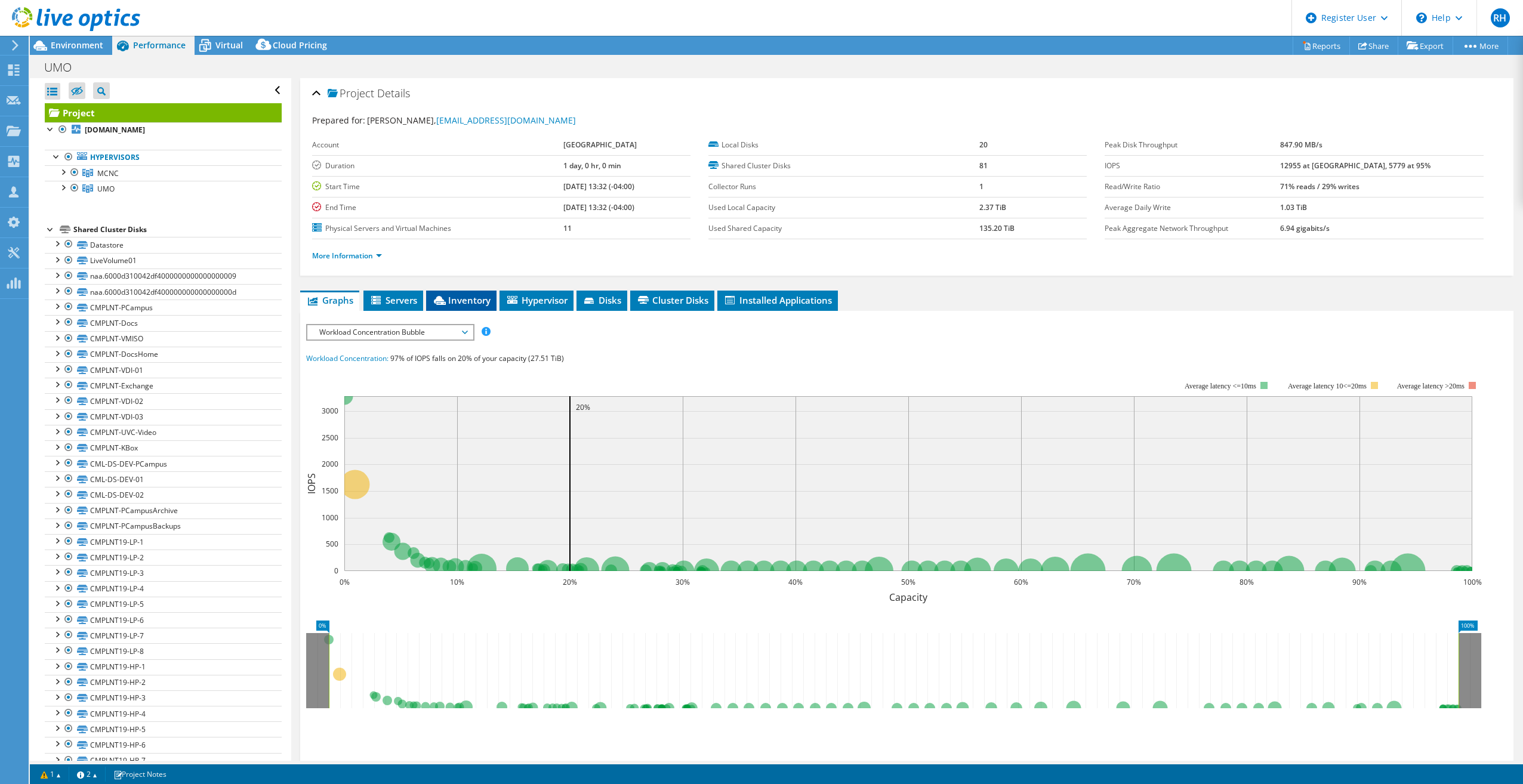
click at [457, 304] on span "Inventory" at bounding box center [461, 300] width 58 height 12
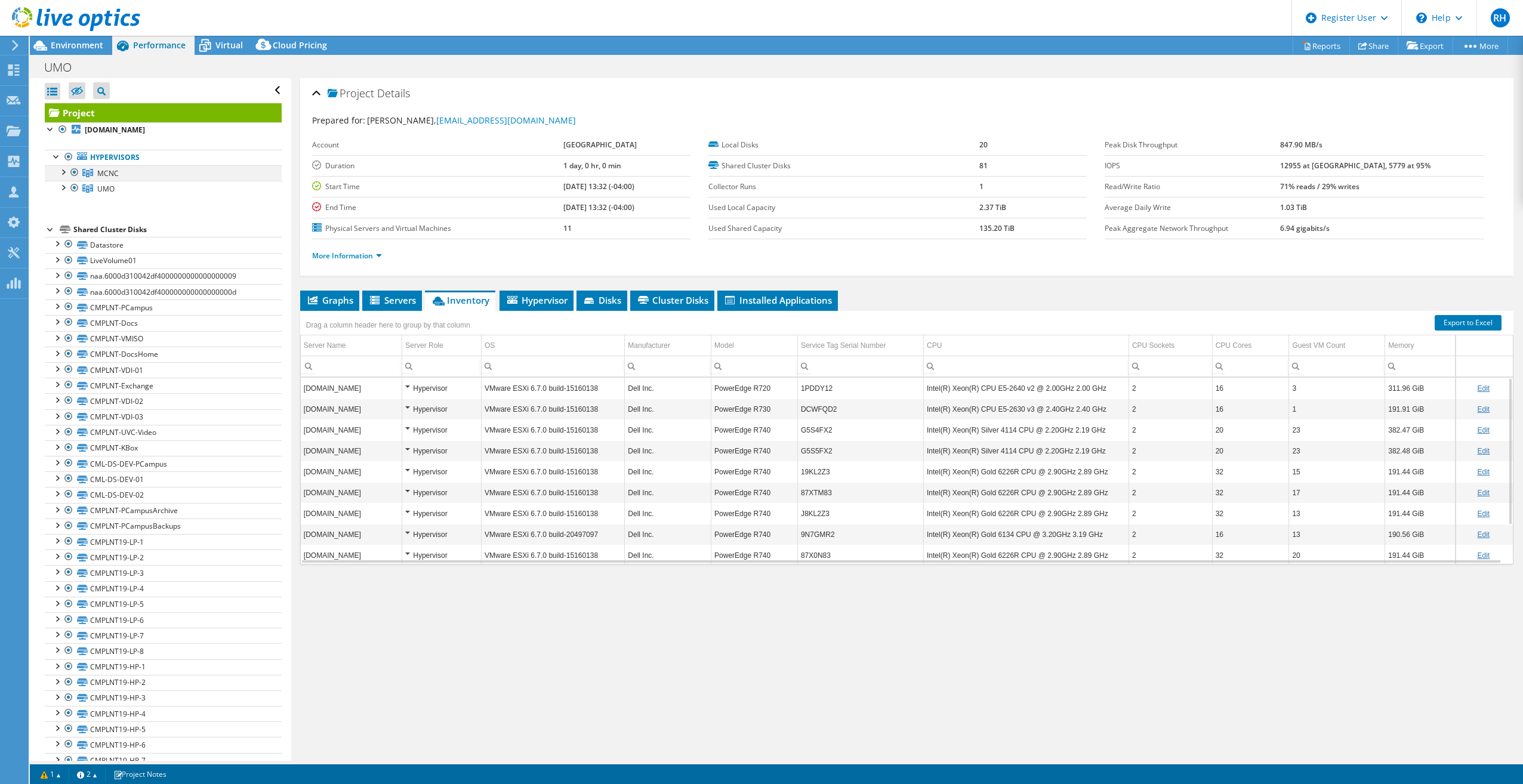
click at [65, 171] on div at bounding box center [62, 171] width 12 height 12
click at [62, 171] on div at bounding box center [62, 171] width 12 height 12
click at [94, 45] on span "Environment" at bounding box center [77, 45] width 52 height 11
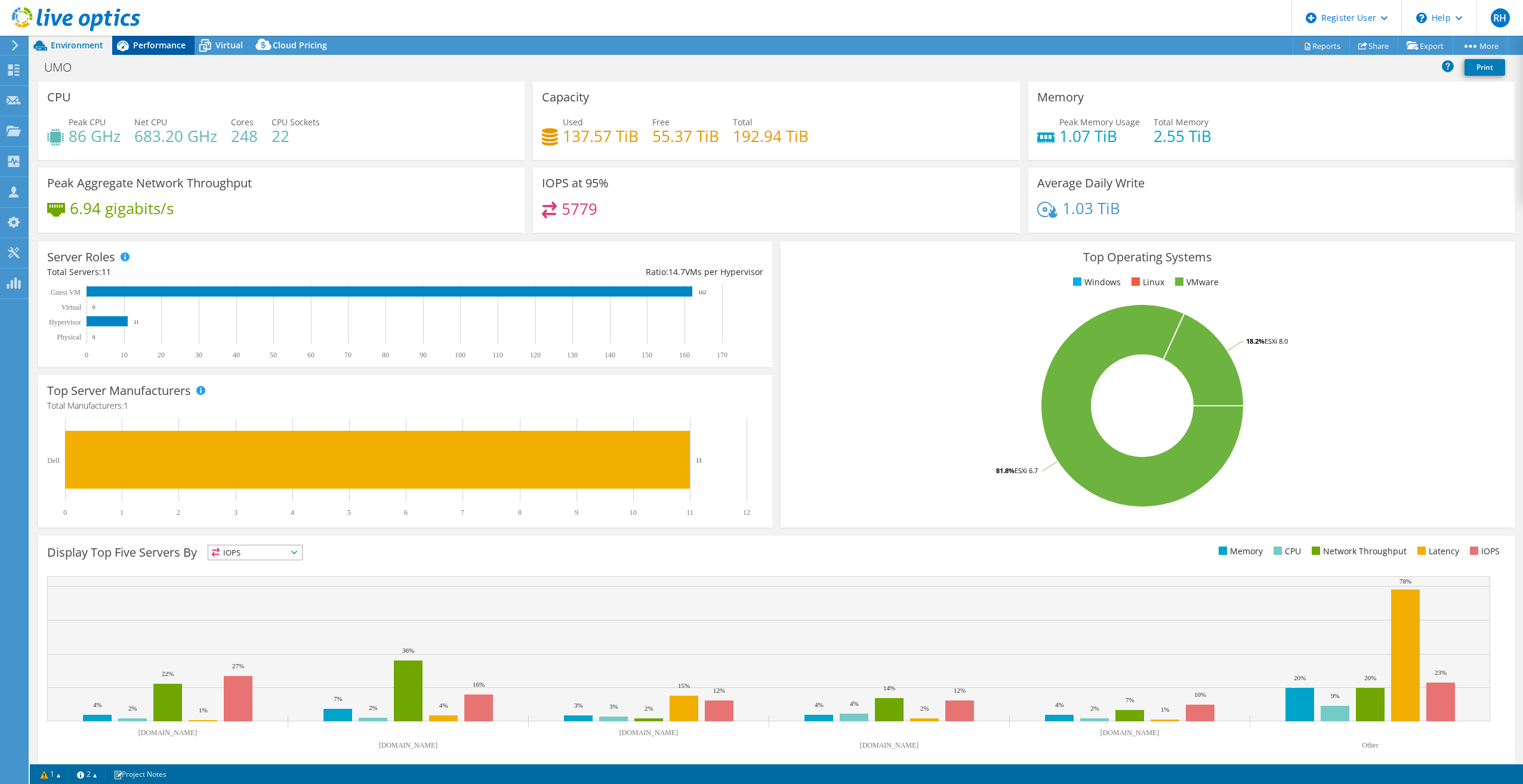
drag, startPoint x: 175, startPoint y: 44, endPoint x: 172, endPoint y: 51, distance: 7.6
click at [175, 43] on span "Performance" at bounding box center [159, 45] width 52 height 11
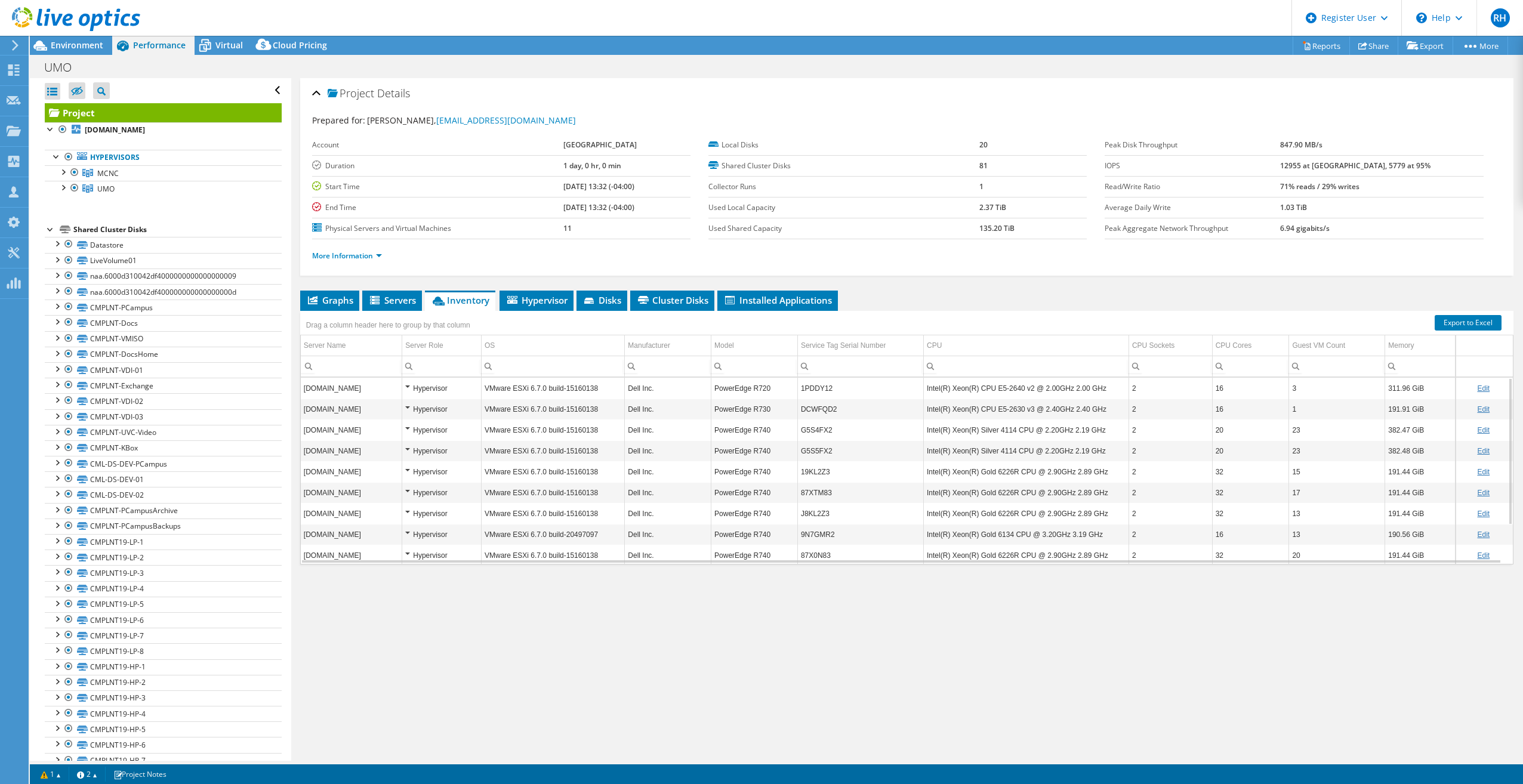
click at [1178, 691] on div "Project Details Prepared for: Bob Pruett, rpruett@umo.edu Account MOUNT OLIVE C…" at bounding box center [907, 419] width 1232 height 682
click at [65, 51] on span "Environment" at bounding box center [77, 45] width 52 height 11
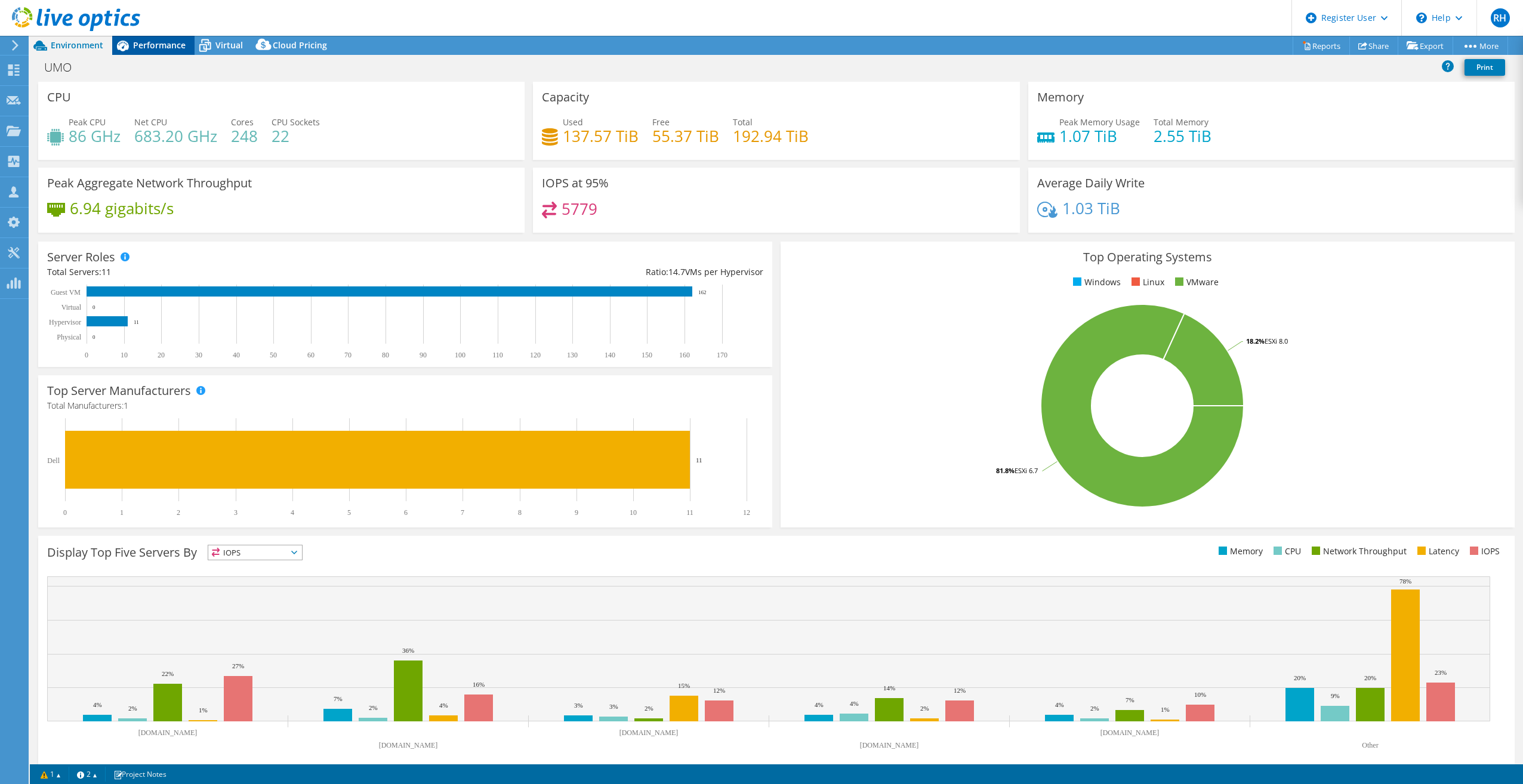
click at [160, 38] on div "Performance" at bounding box center [153, 45] width 83 height 19
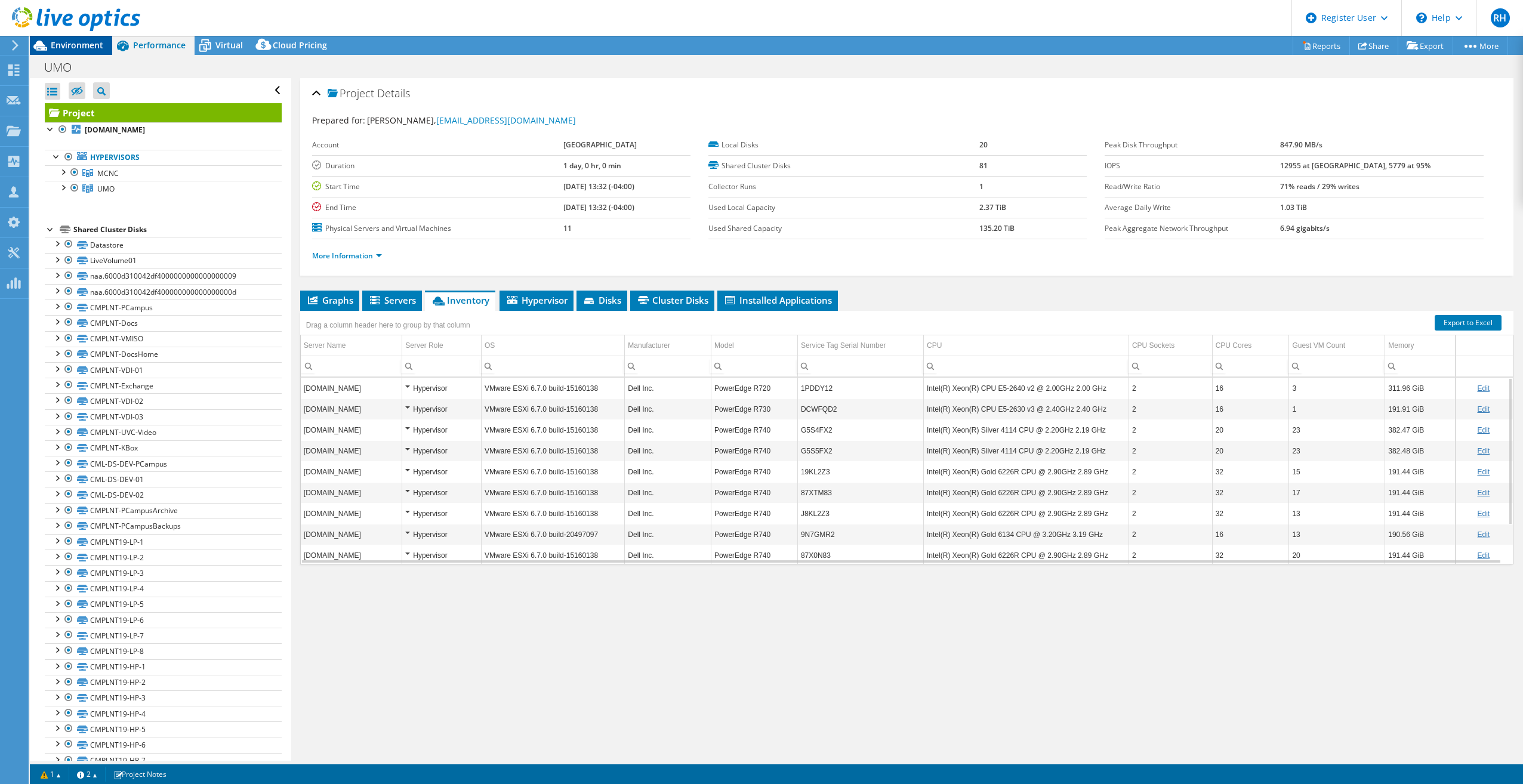
click at [90, 47] on span "Environment" at bounding box center [77, 45] width 52 height 11
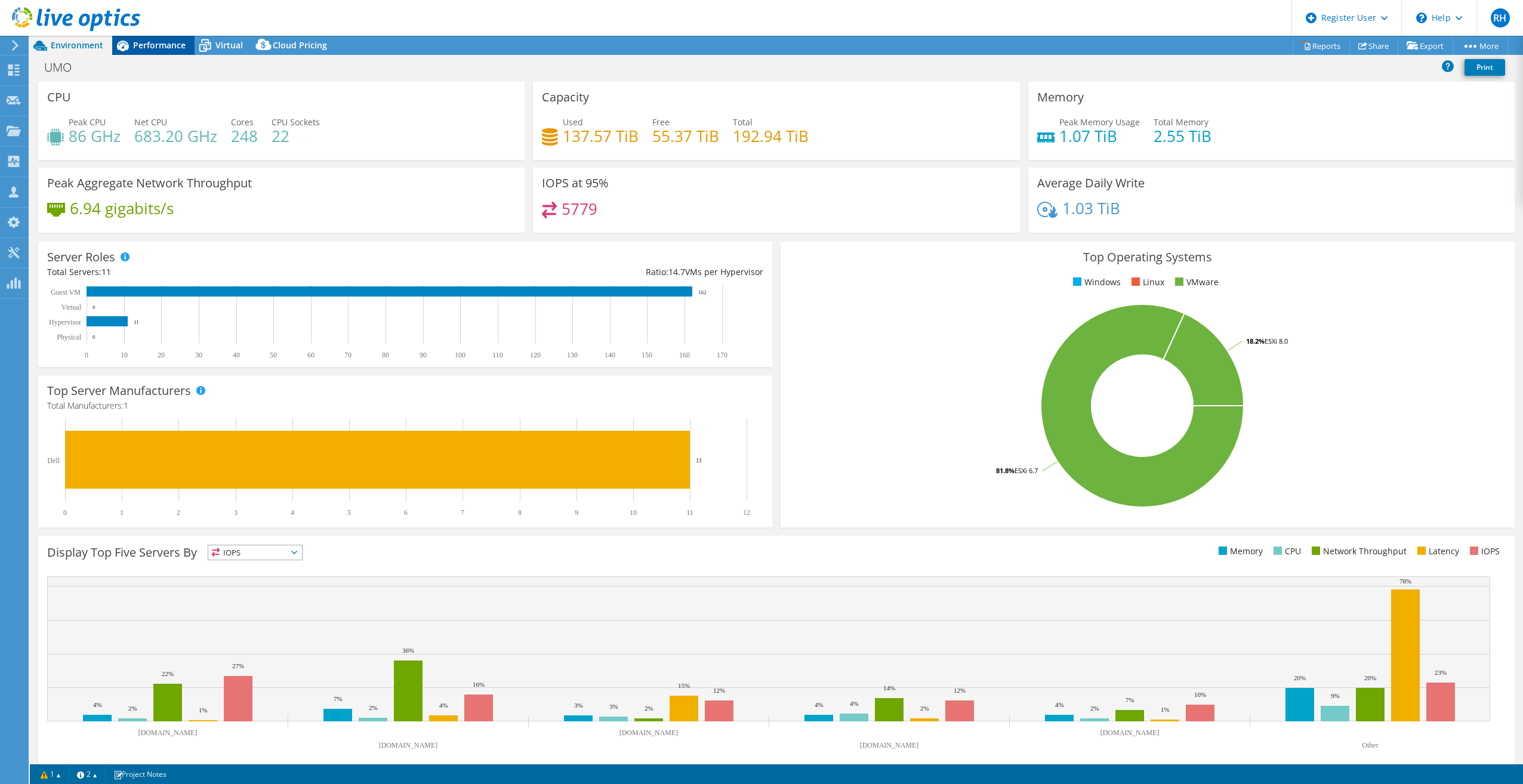
click at [152, 40] on span "Performance" at bounding box center [159, 45] width 52 height 11
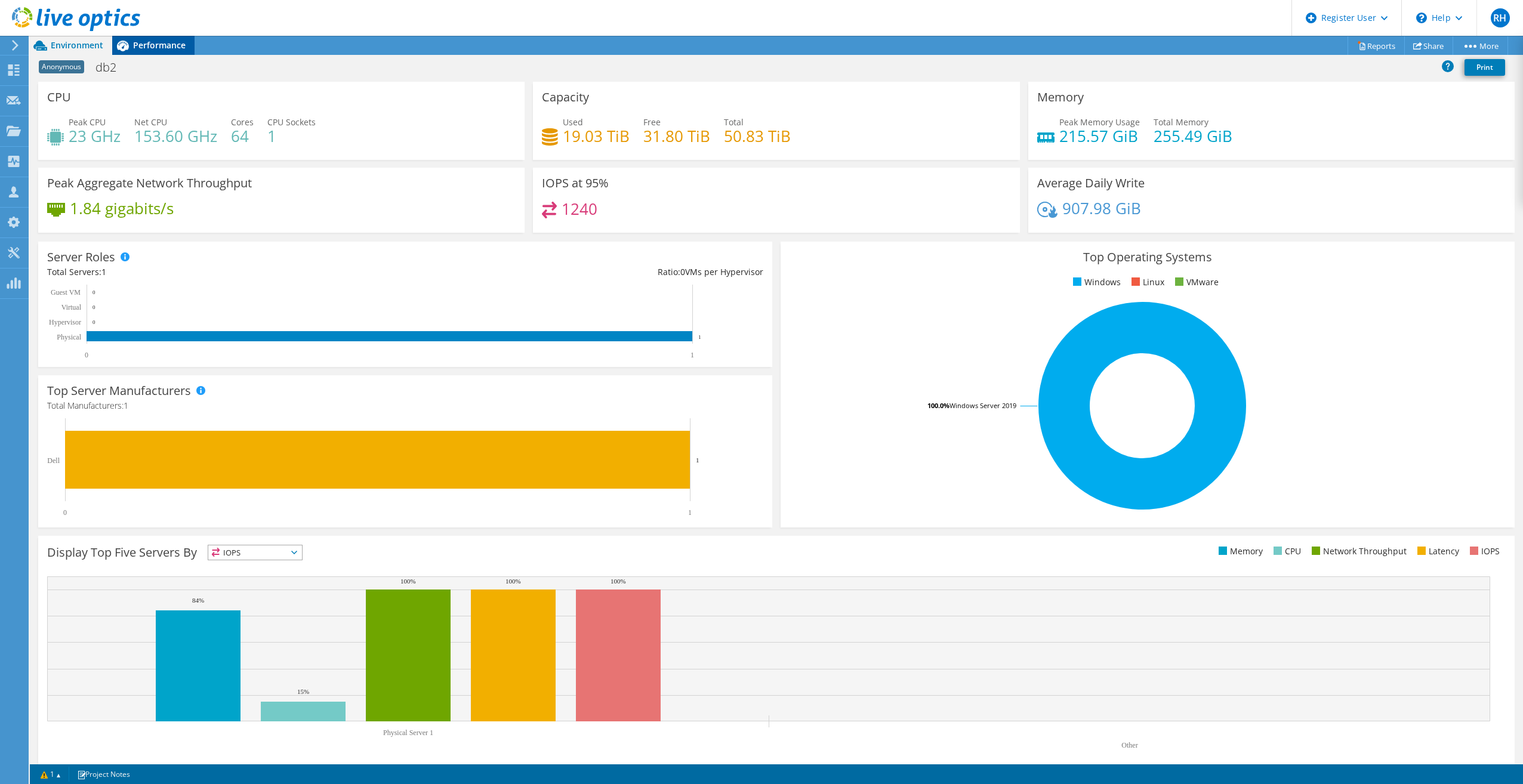
click at [151, 48] on span "Performance" at bounding box center [159, 45] width 52 height 11
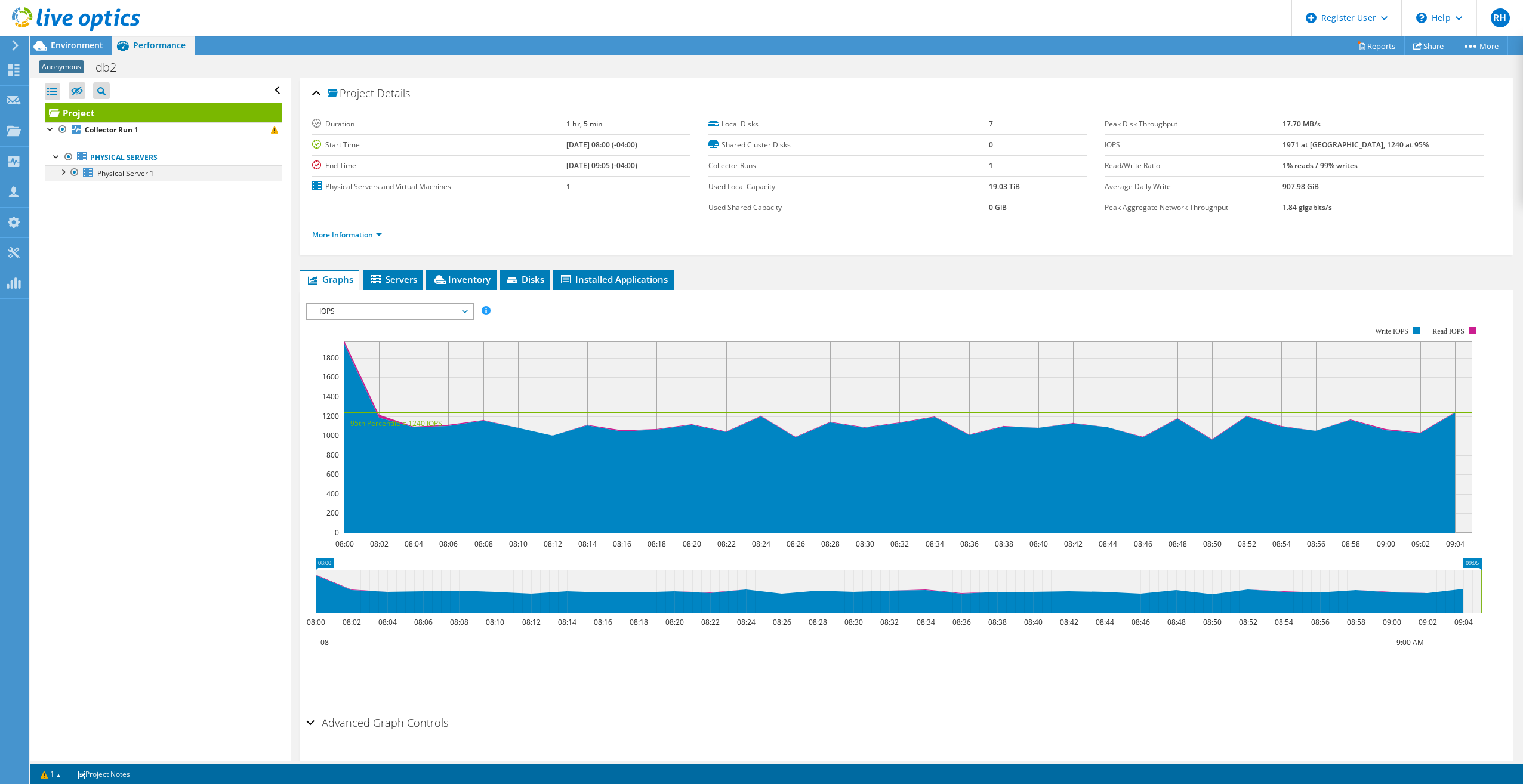
click at [63, 173] on div at bounding box center [62, 171] width 12 height 12
drag, startPoint x: 402, startPoint y: 306, endPoint x: 402, endPoint y: 318, distance: 12.0
click at [402, 306] on span "IOPS" at bounding box center [390, 311] width 153 height 14
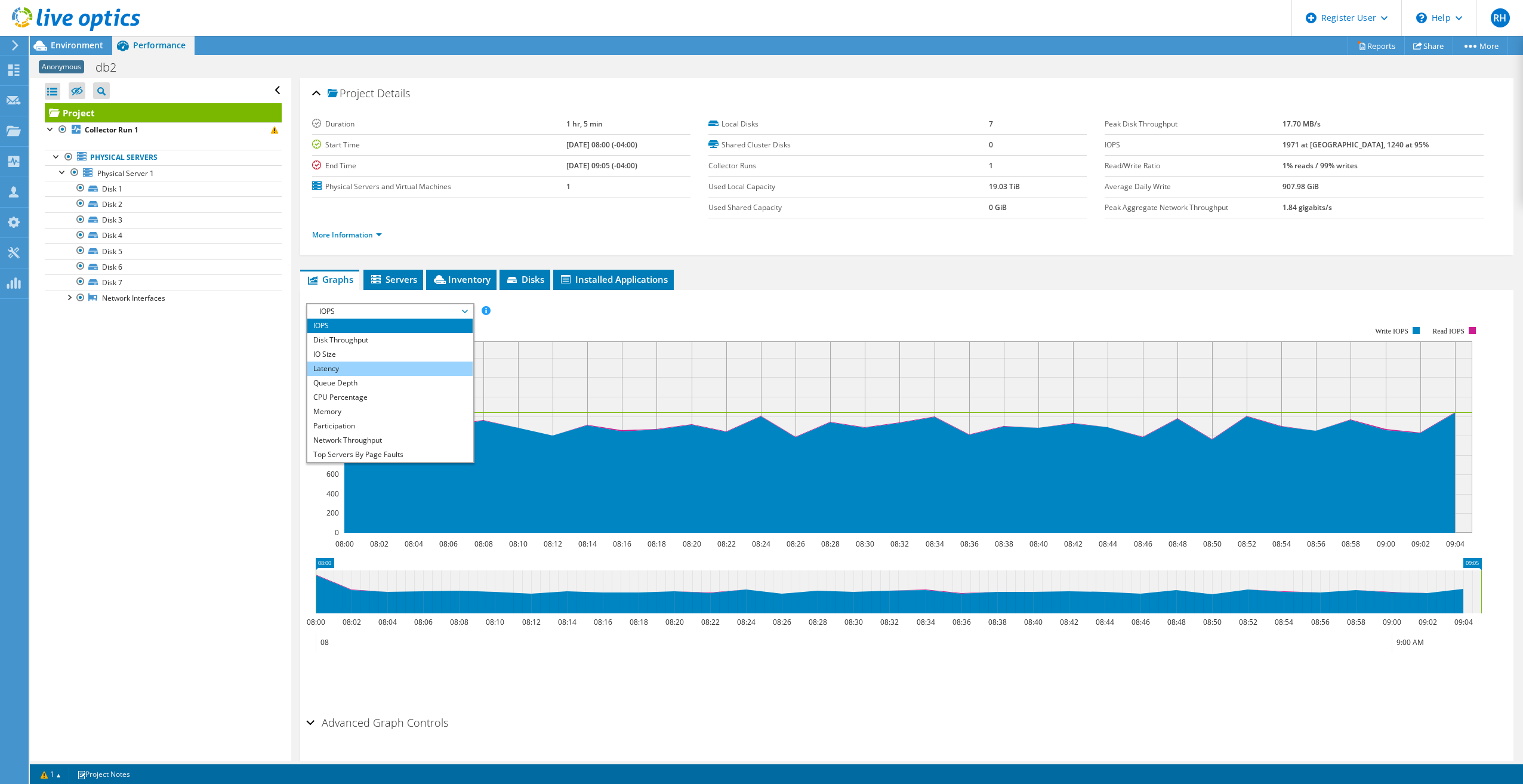
click at [391, 367] on li "Latency" at bounding box center [390, 368] width 165 height 14
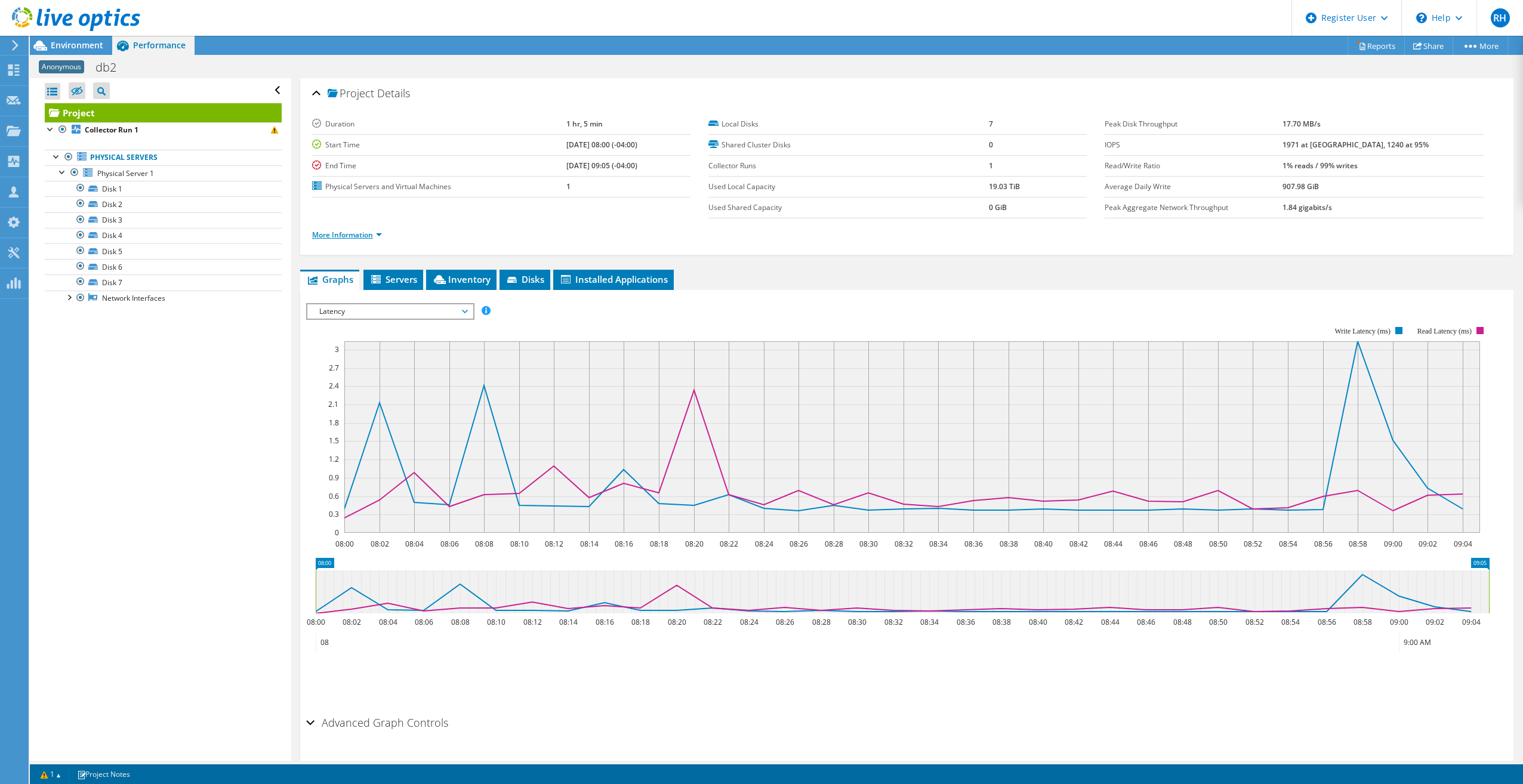
click at [332, 234] on link "More Information" at bounding box center [347, 235] width 70 height 10
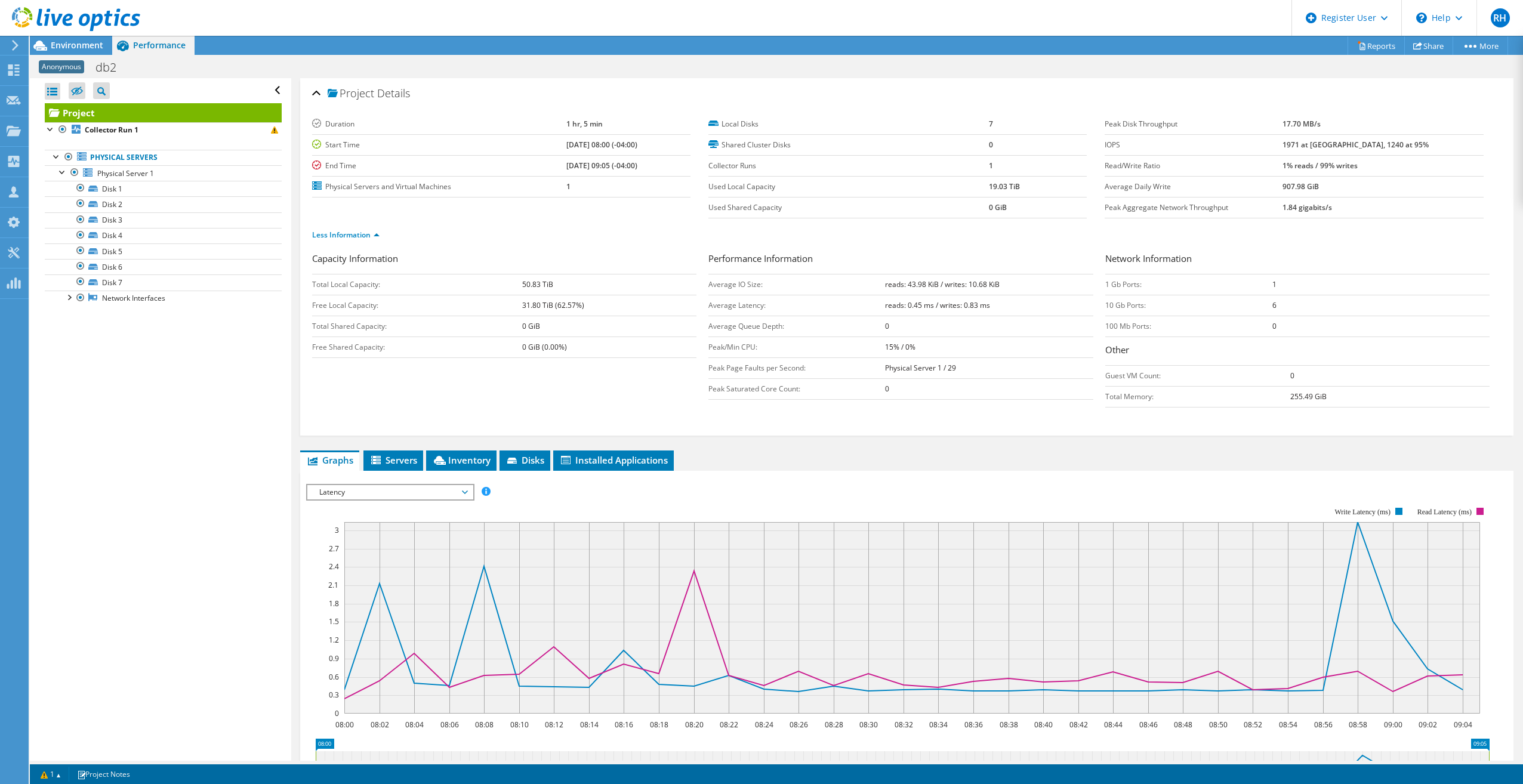
click at [89, 39] on div at bounding box center [70, 19] width 140 height 40
